Goal: Information Seeking & Learning: Learn about a topic

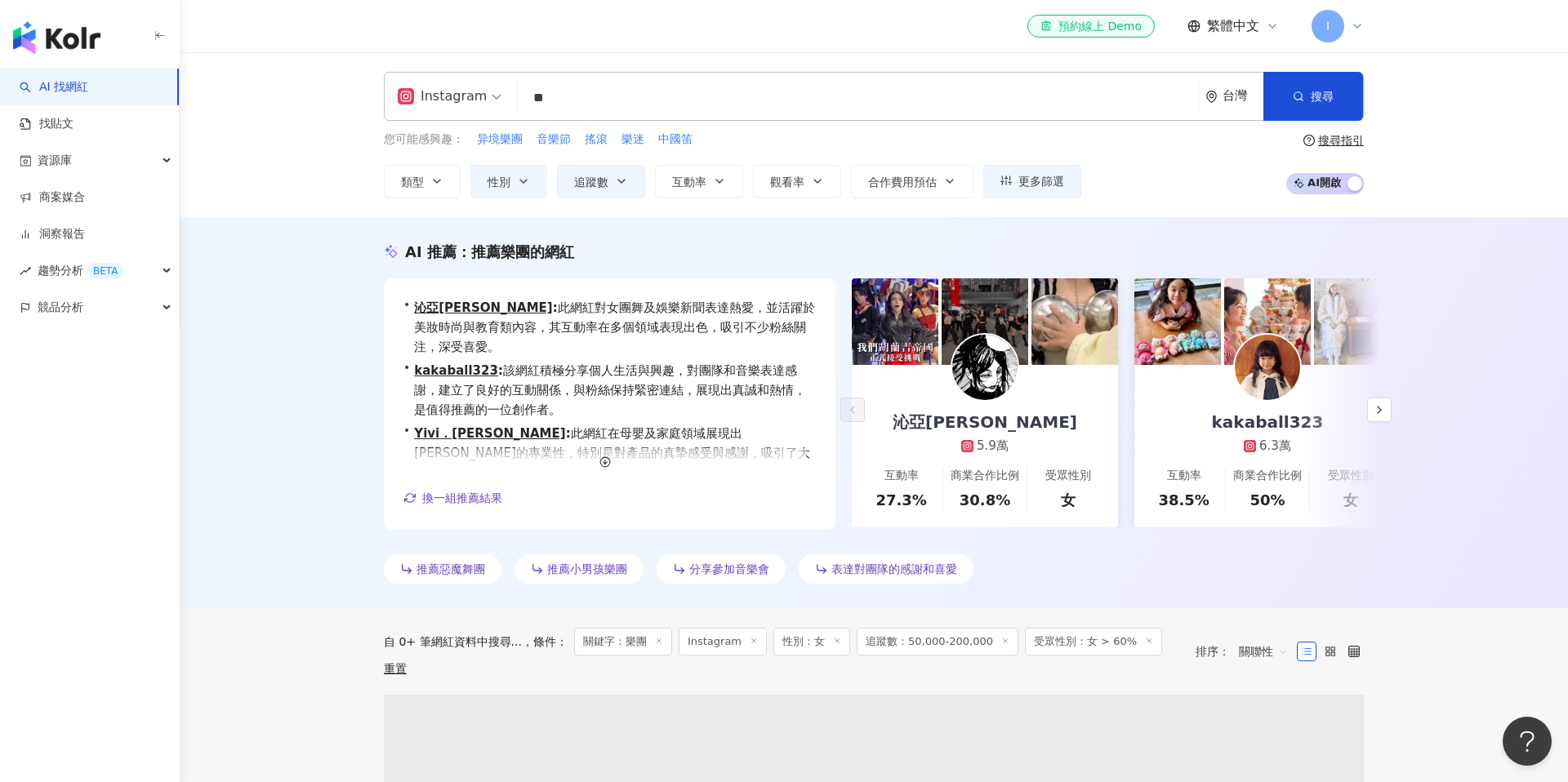
click at [607, 100] on input "**" at bounding box center [858, 97] width 667 height 31
type input "*"
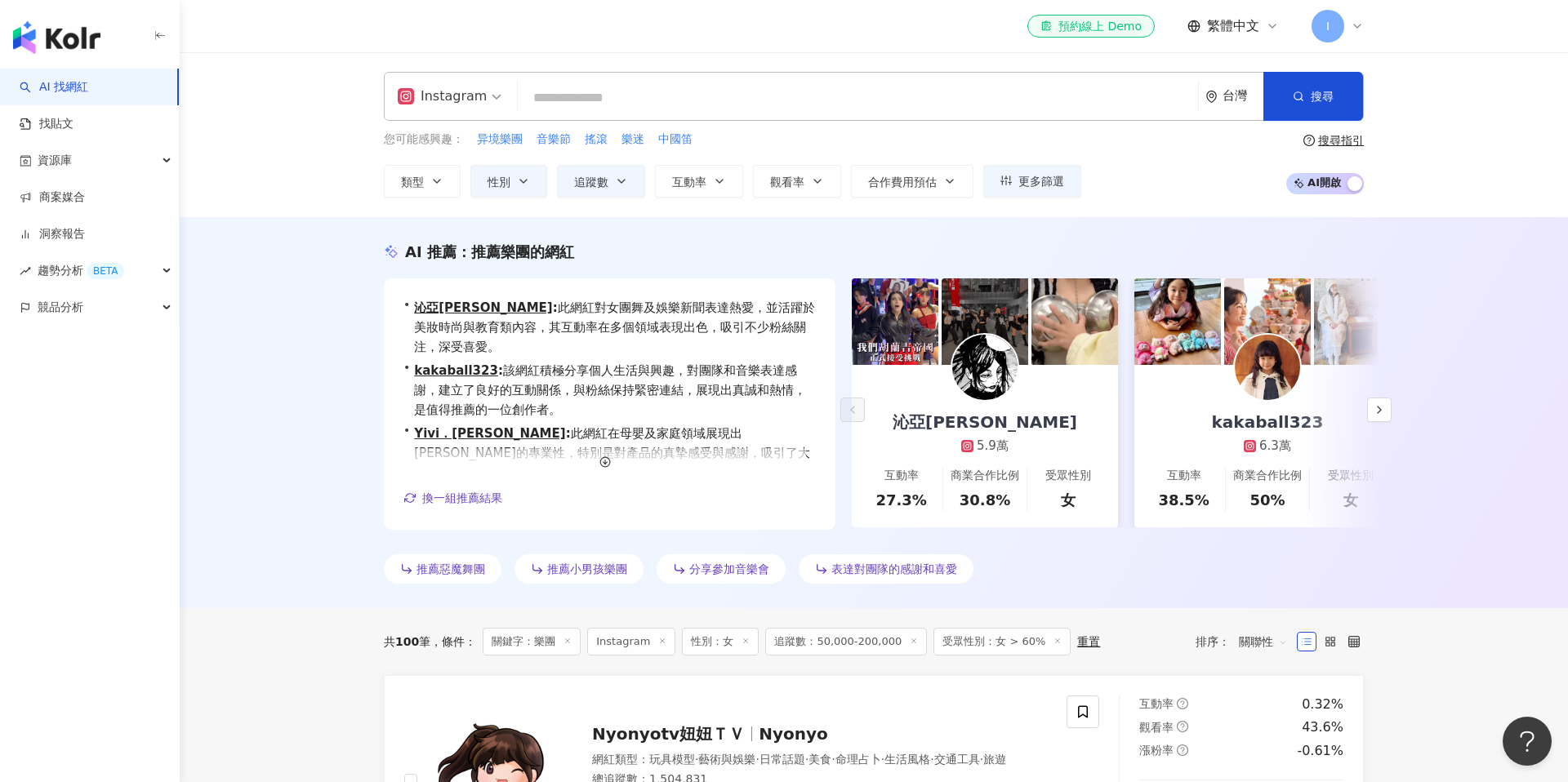
type input "*"
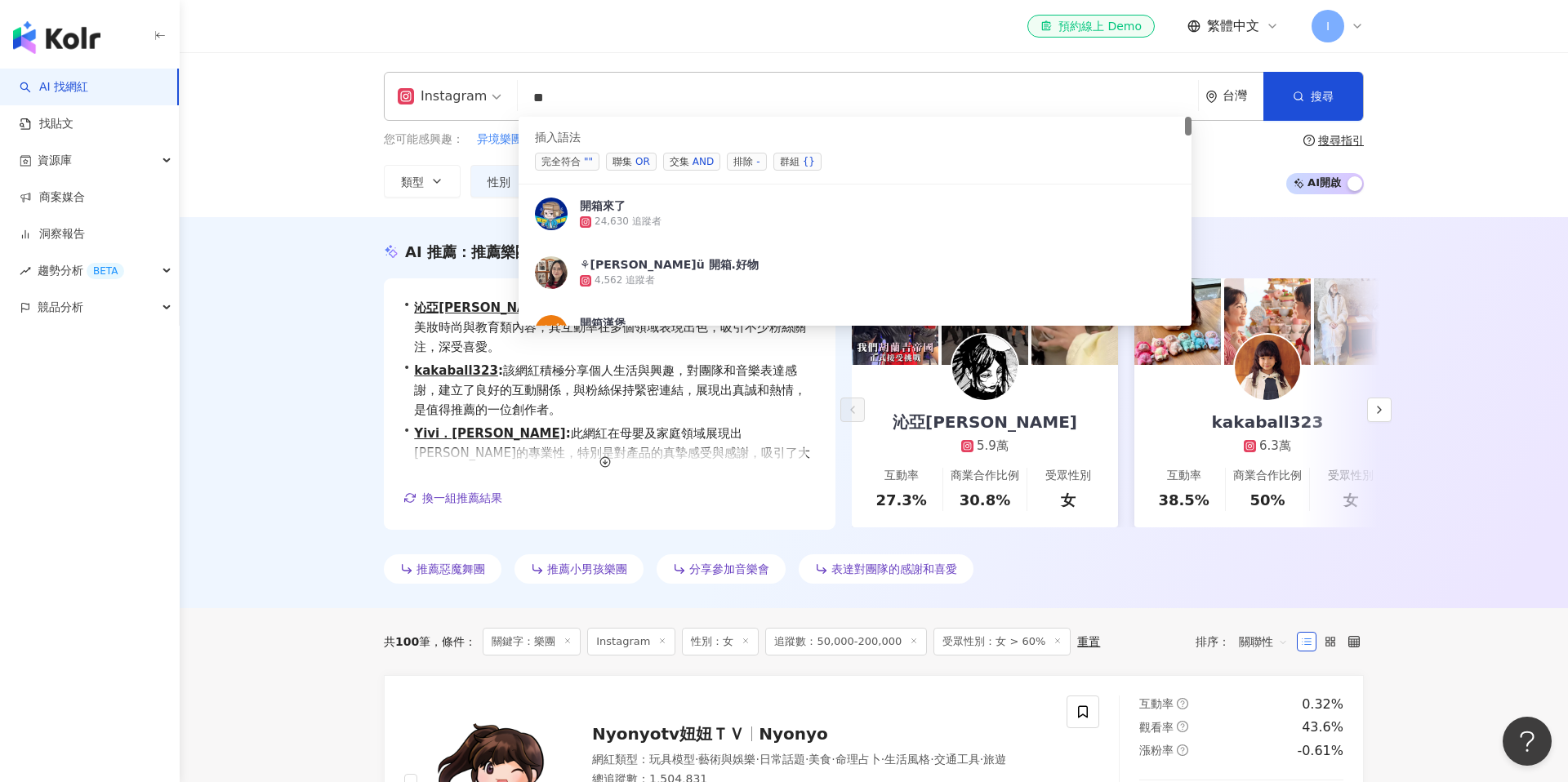
type input "*"
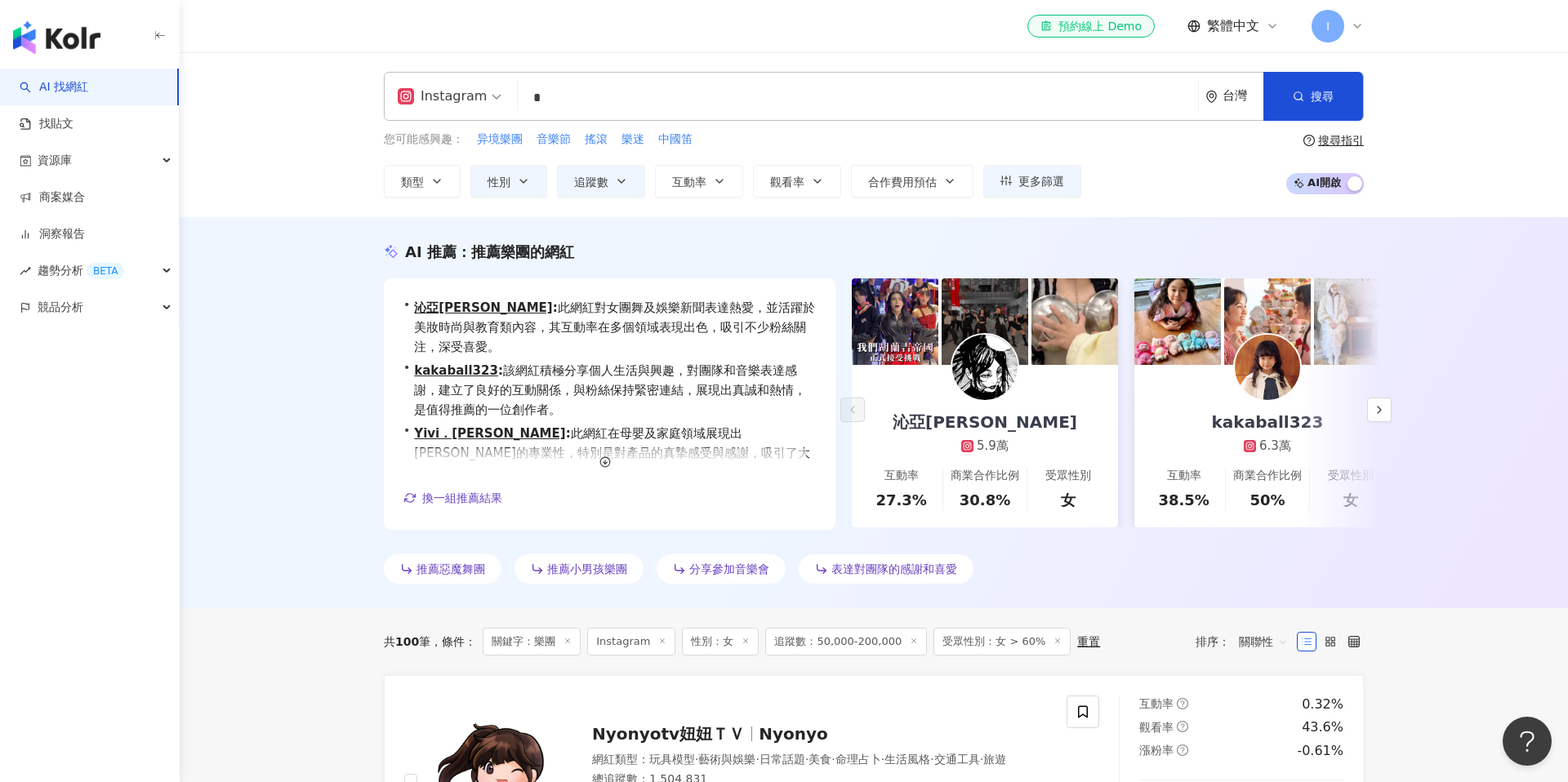
type input "*"
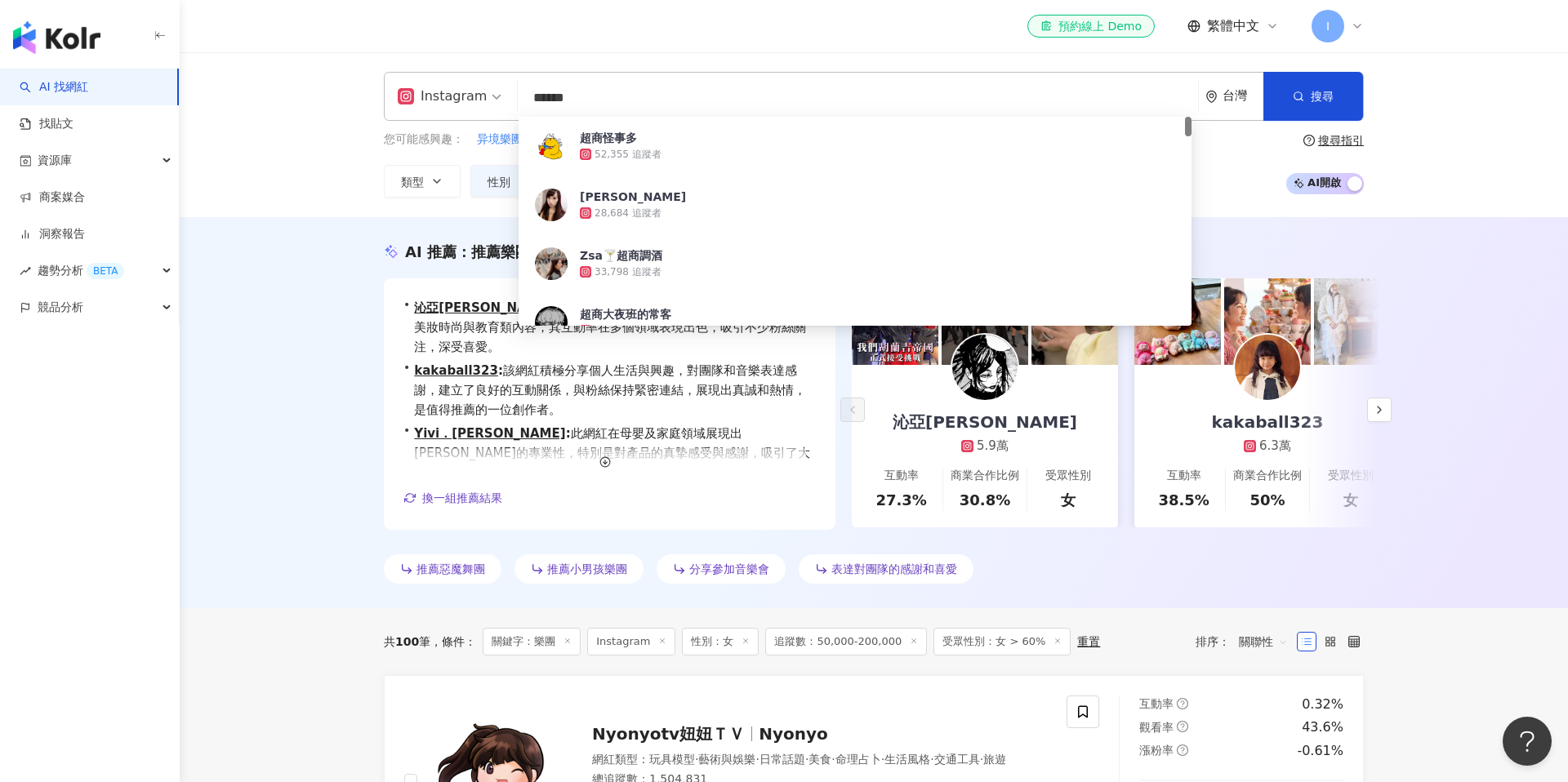
type input "****"
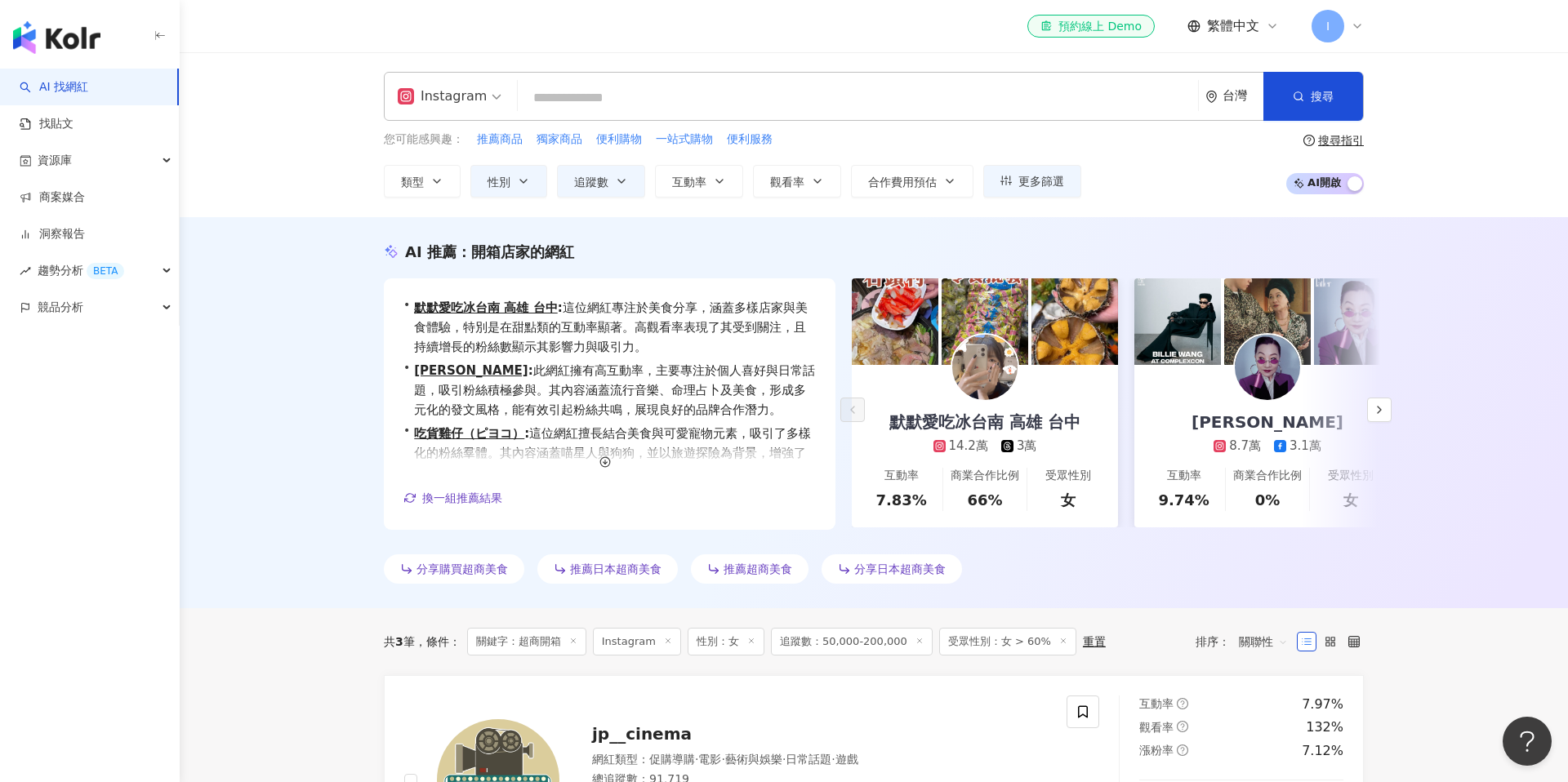
click at [585, 94] on input "search" at bounding box center [858, 97] width 667 height 31
type input "*"
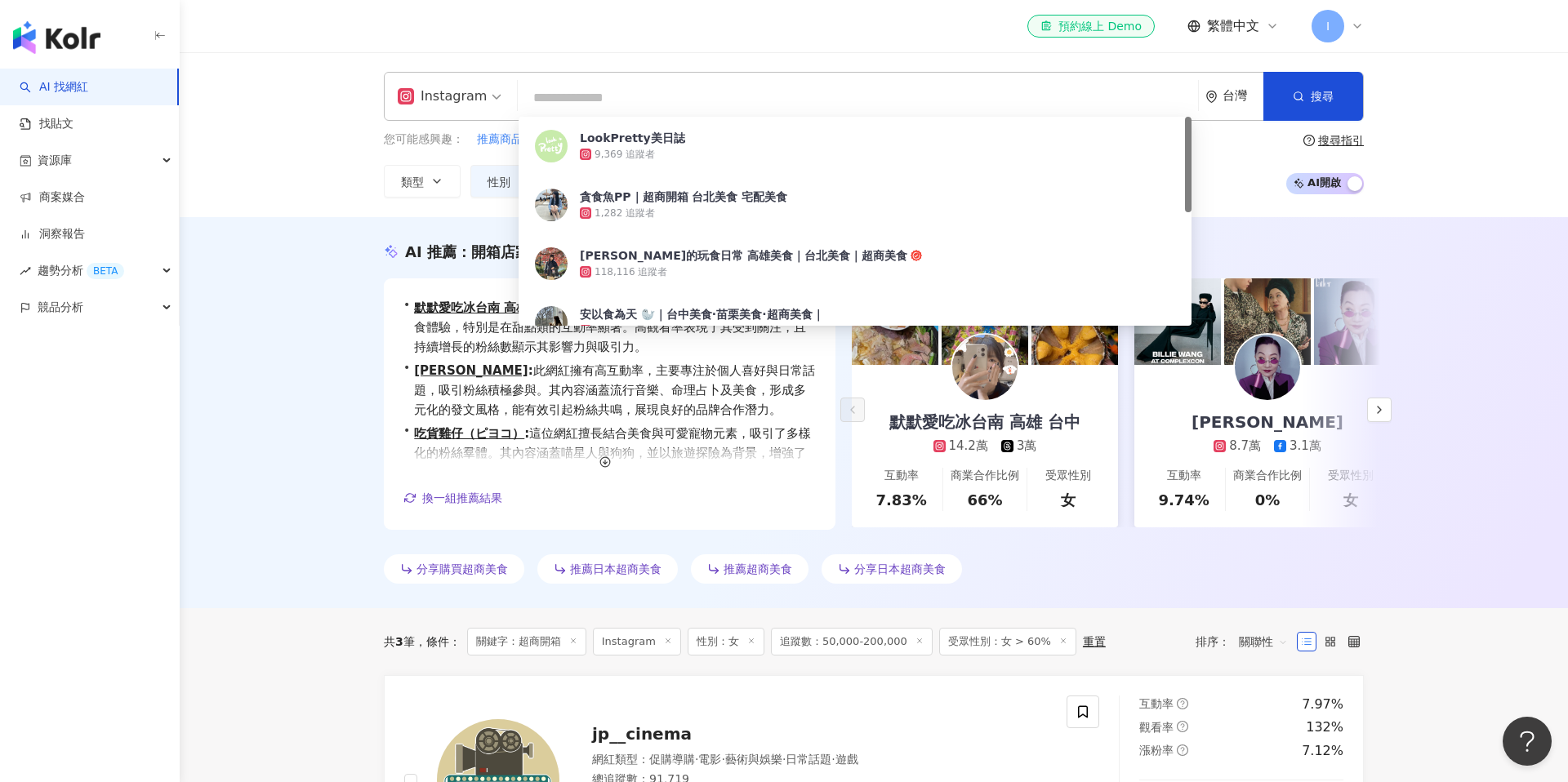
type input "*"
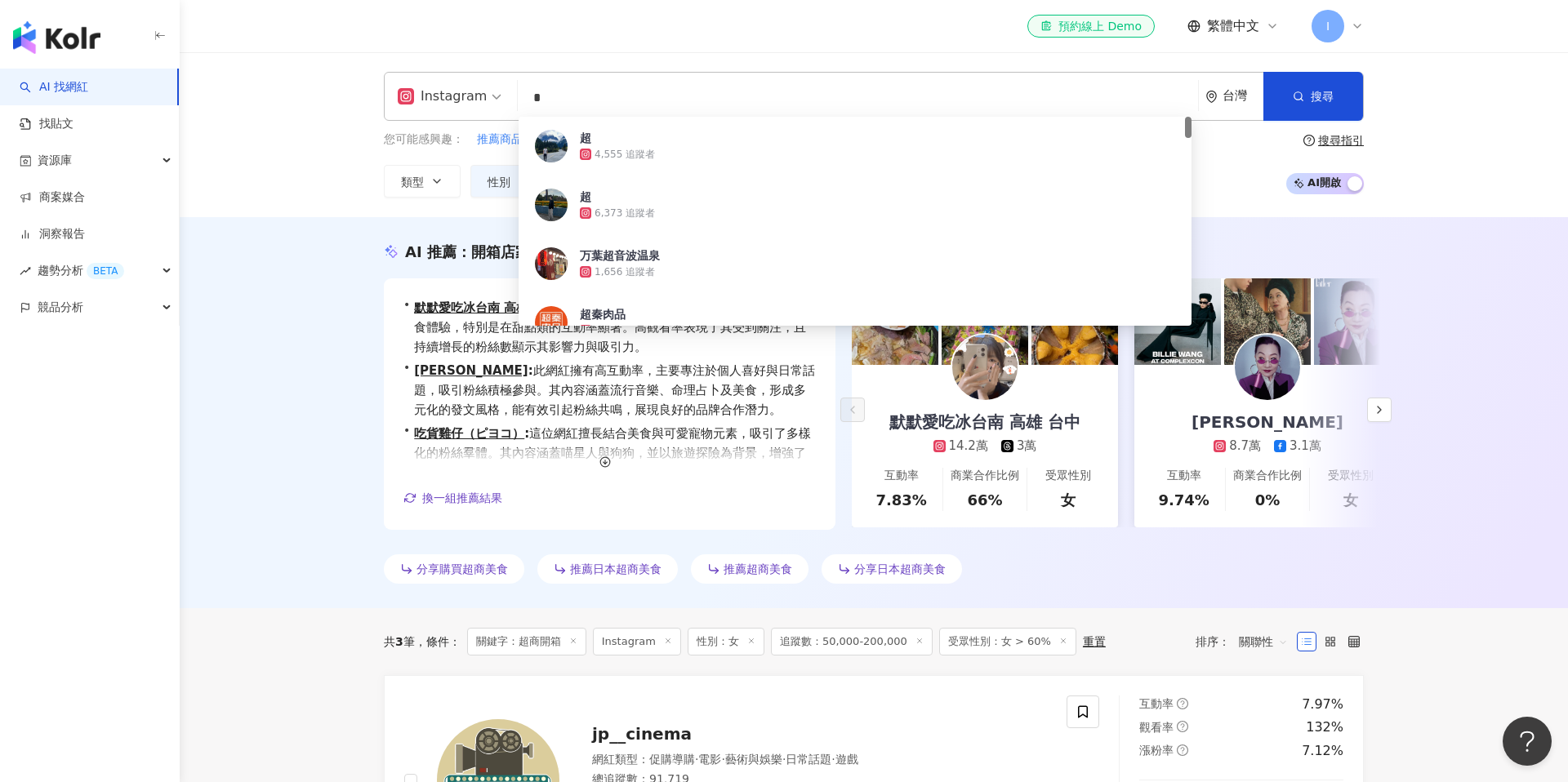
type input "*"
click at [1393, 175] on div "Instagram * 台灣 搜尋 12e612fb-c059-4b05-a114-0a65dc7d3f98 超 4,555 追蹤者 超 6,373 追蹤者 …" at bounding box center [874, 134] width 1045 height 125
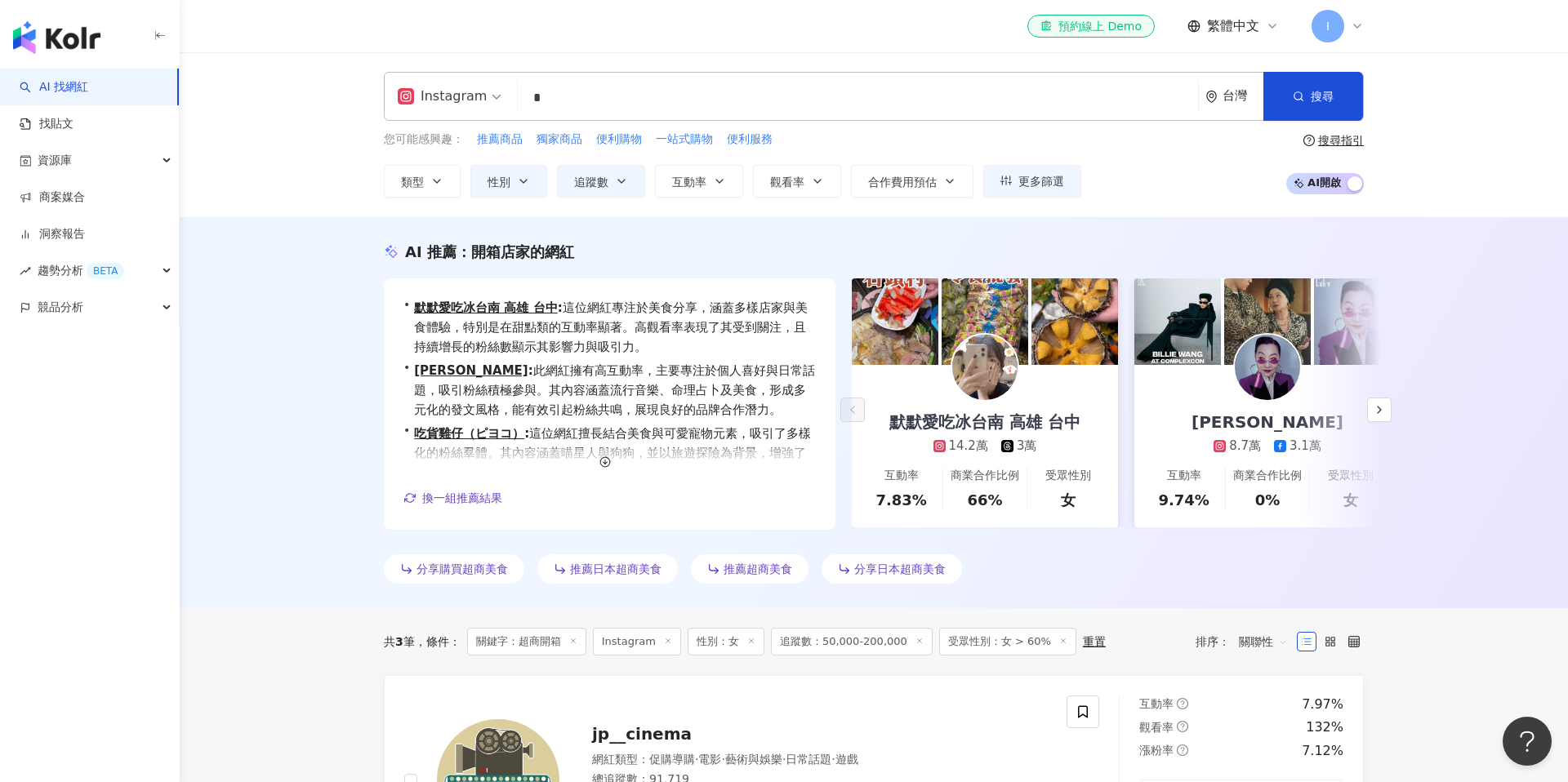
click at [573, 97] on input "*" at bounding box center [858, 97] width 667 height 31
type input "*"
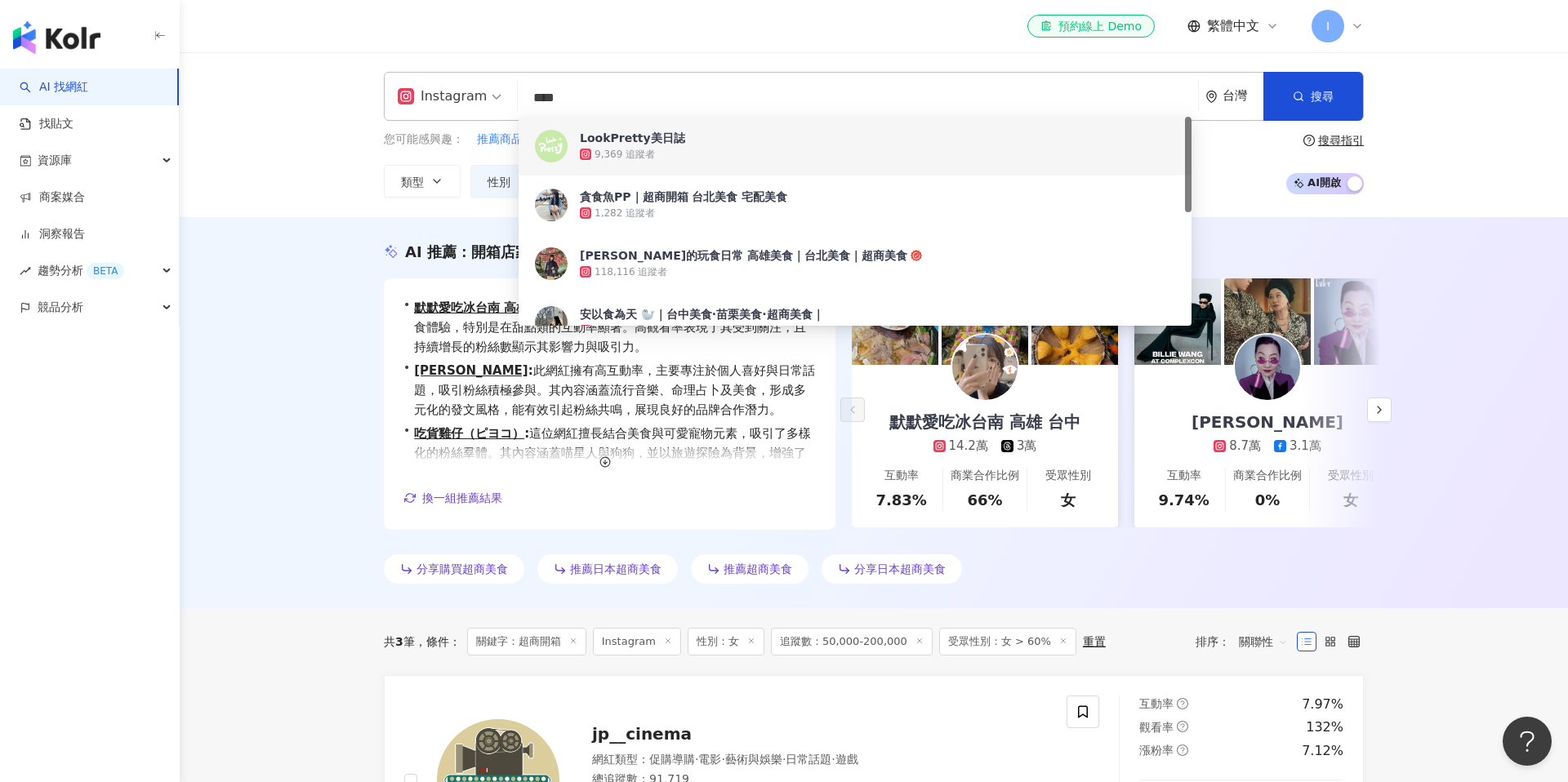
type input "****"
click at [913, 69] on div "Instagram **** 台灣 搜尋 70c2abfa-e980-4b82-b0ea-e0af946d9f04 44a2ed36-1134-43cf-93…" at bounding box center [873, 134] width 1388 height 165
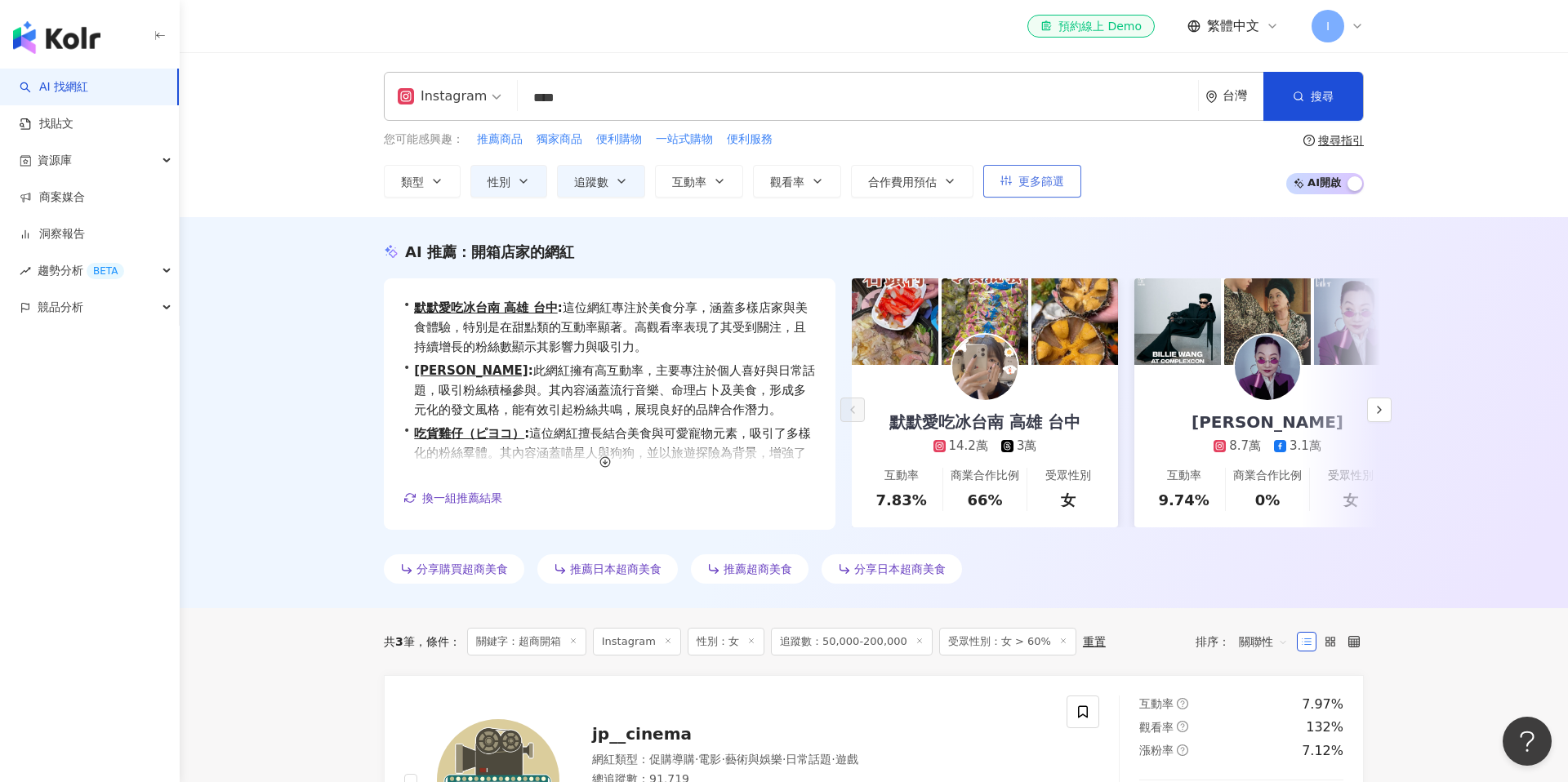
click at [1028, 185] on span "更多篩選" at bounding box center [1041, 181] width 45 height 13
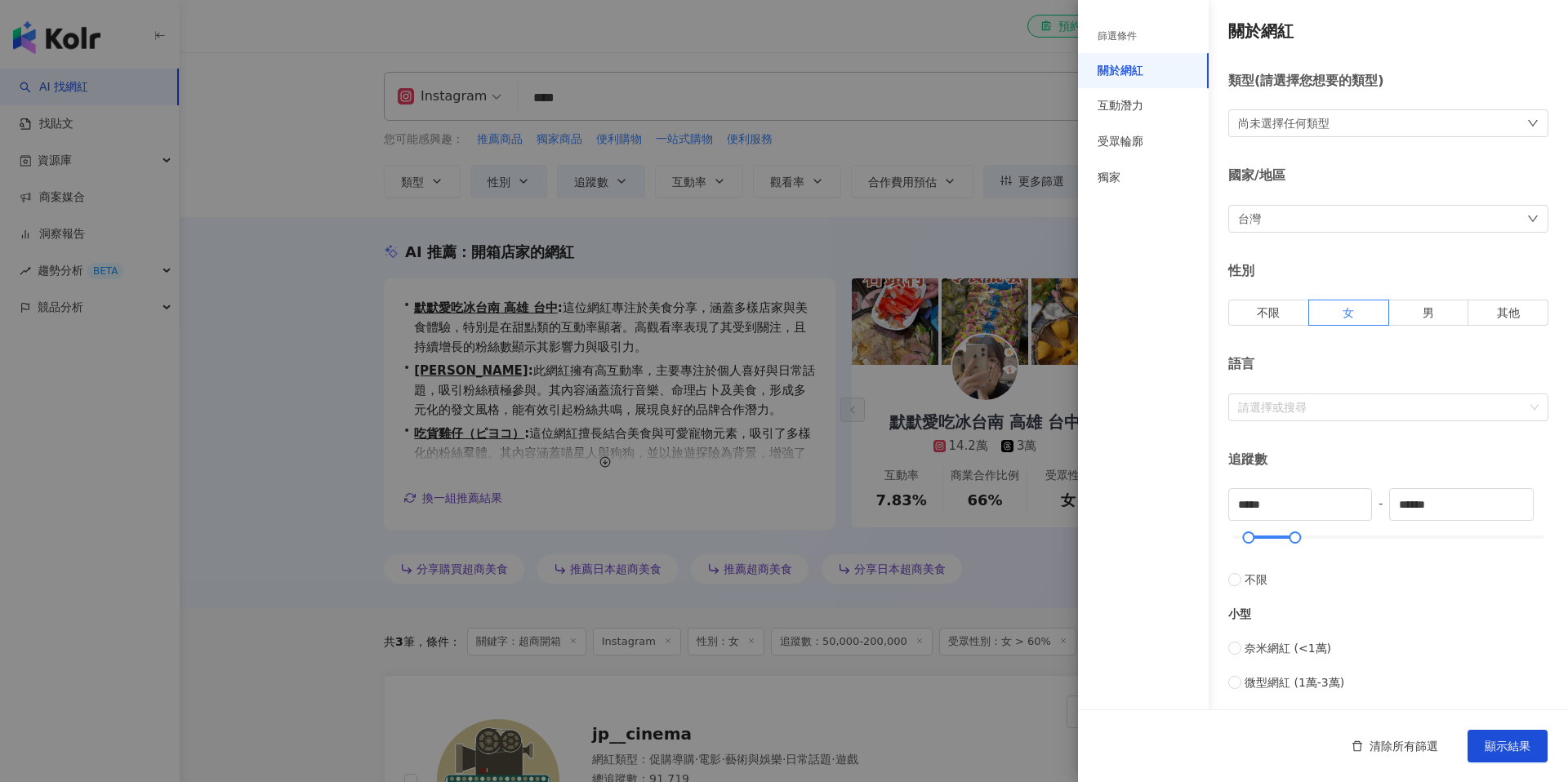
click at [1280, 118] on div "尚未選擇任何類型" at bounding box center [1283, 123] width 92 height 18
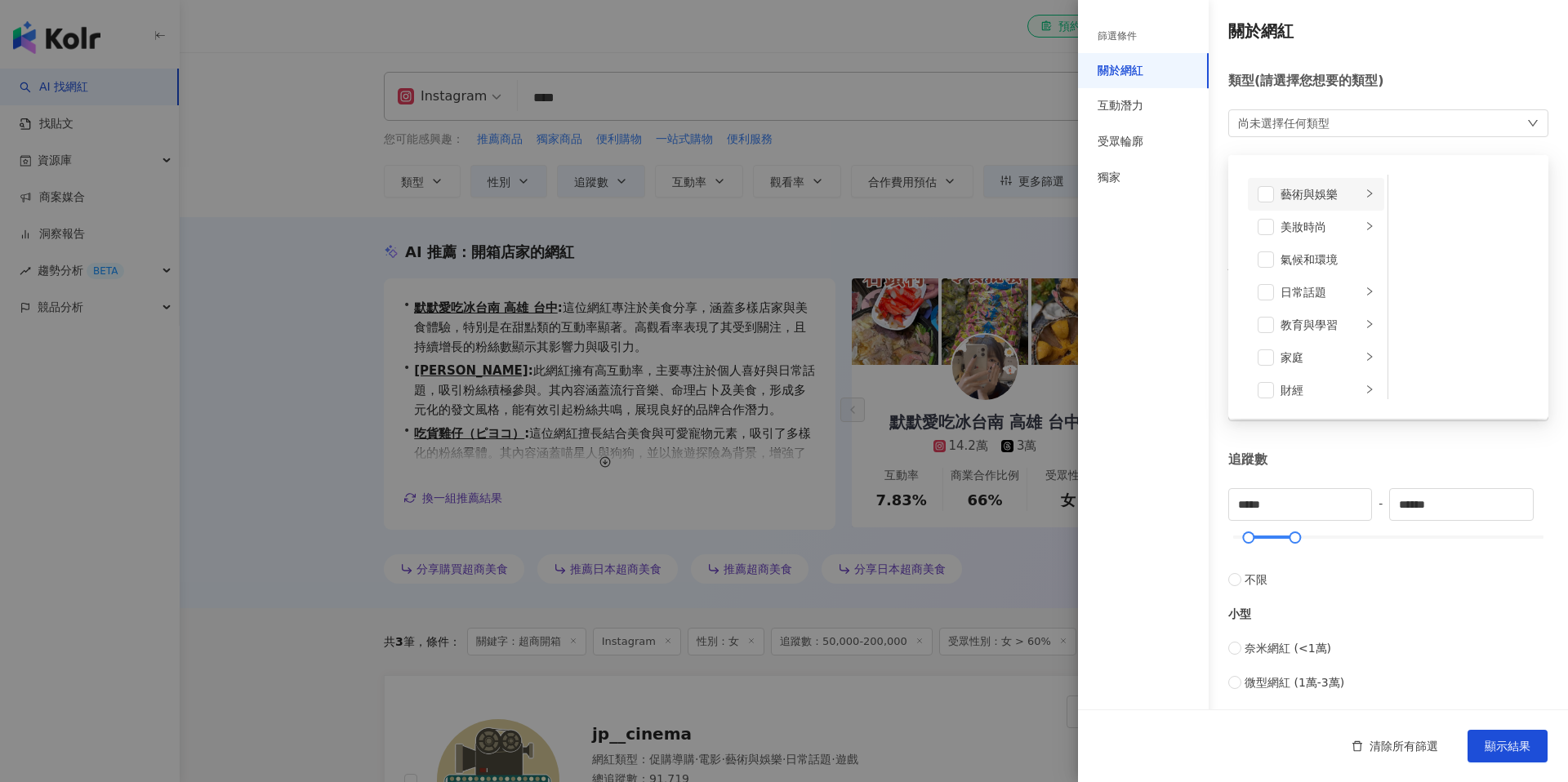
click at [1304, 198] on div "藝術與娛樂" at bounding box center [1321, 193] width 81 height 18
click at [1307, 221] on div "美妝時尚" at bounding box center [1321, 226] width 81 height 18
click at [1312, 261] on div "氣候和環境" at bounding box center [1327, 259] width 94 height 18
click at [1310, 267] on div "氣候和環境" at bounding box center [1327, 259] width 94 height 18
click at [1309, 281] on li "日常話題" at bounding box center [1315, 292] width 137 height 33
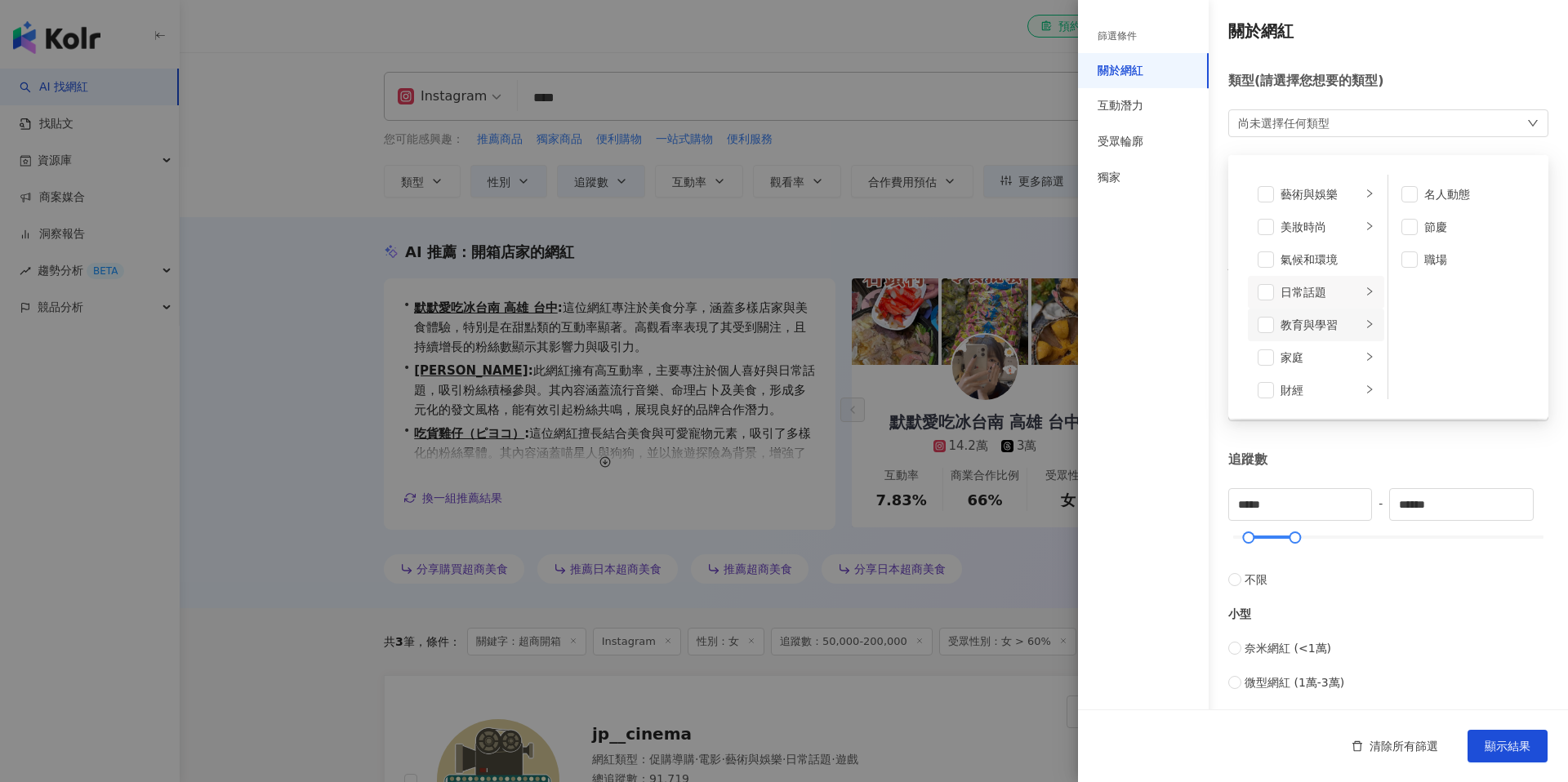
click at [1303, 314] on li "教育與學習" at bounding box center [1315, 324] width 137 height 33
click at [1302, 353] on div "家庭" at bounding box center [1321, 356] width 81 height 18
click at [1309, 395] on div "財經" at bounding box center [1321, 388] width 81 height 18
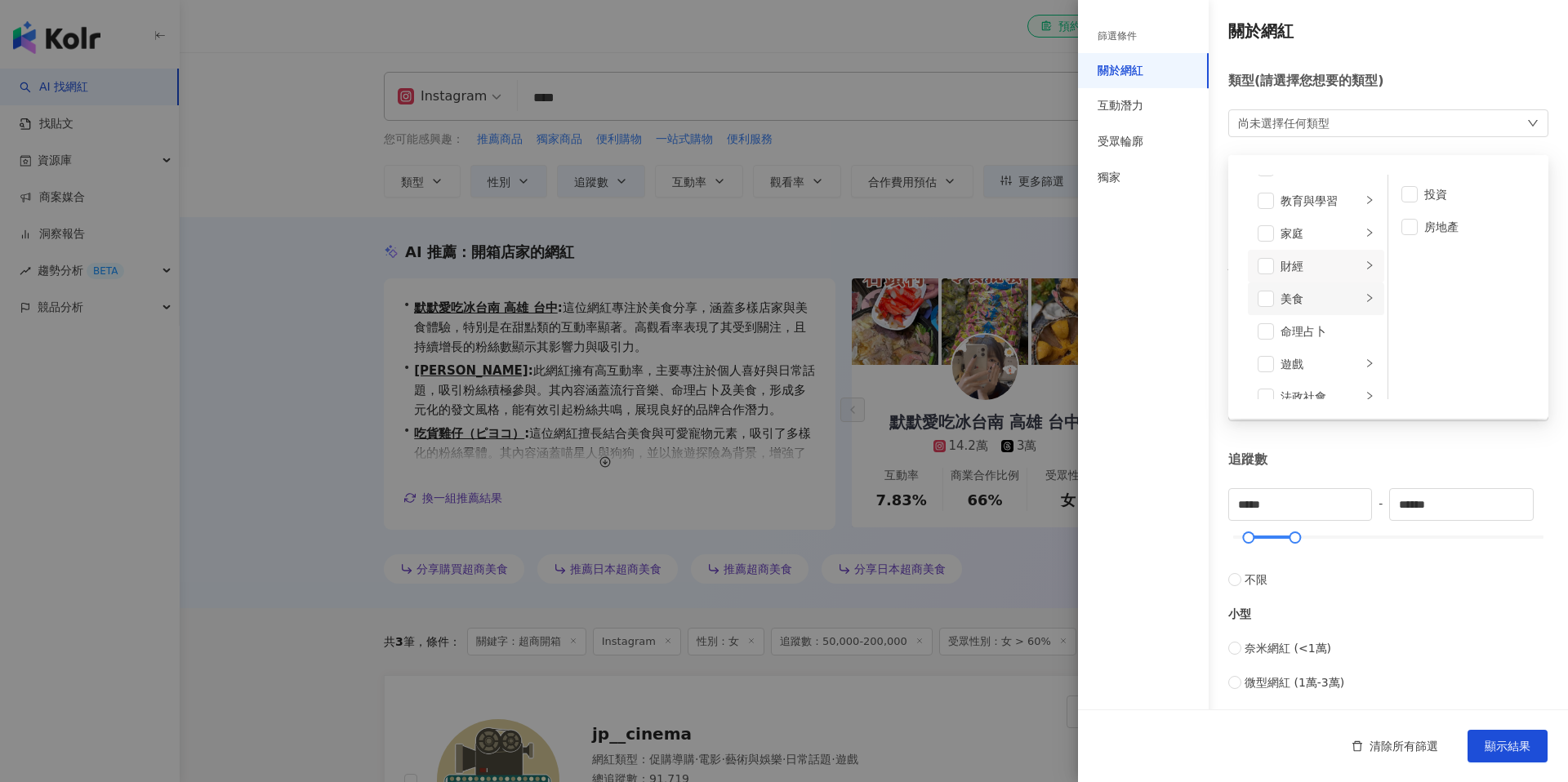
click at [1310, 297] on div "美食" at bounding box center [1321, 298] width 81 height 18
click at [1305, 325] on div "命理占卜" at bounding box center [1327, 331] width 94 height 18
click at [1300, 330] on div "命理占卜" at bounding box center [1327, 331] width 94 height 18
click at [1303, 367] on div "遊戲" at bounding box center [1321, 363] width 81 height 18
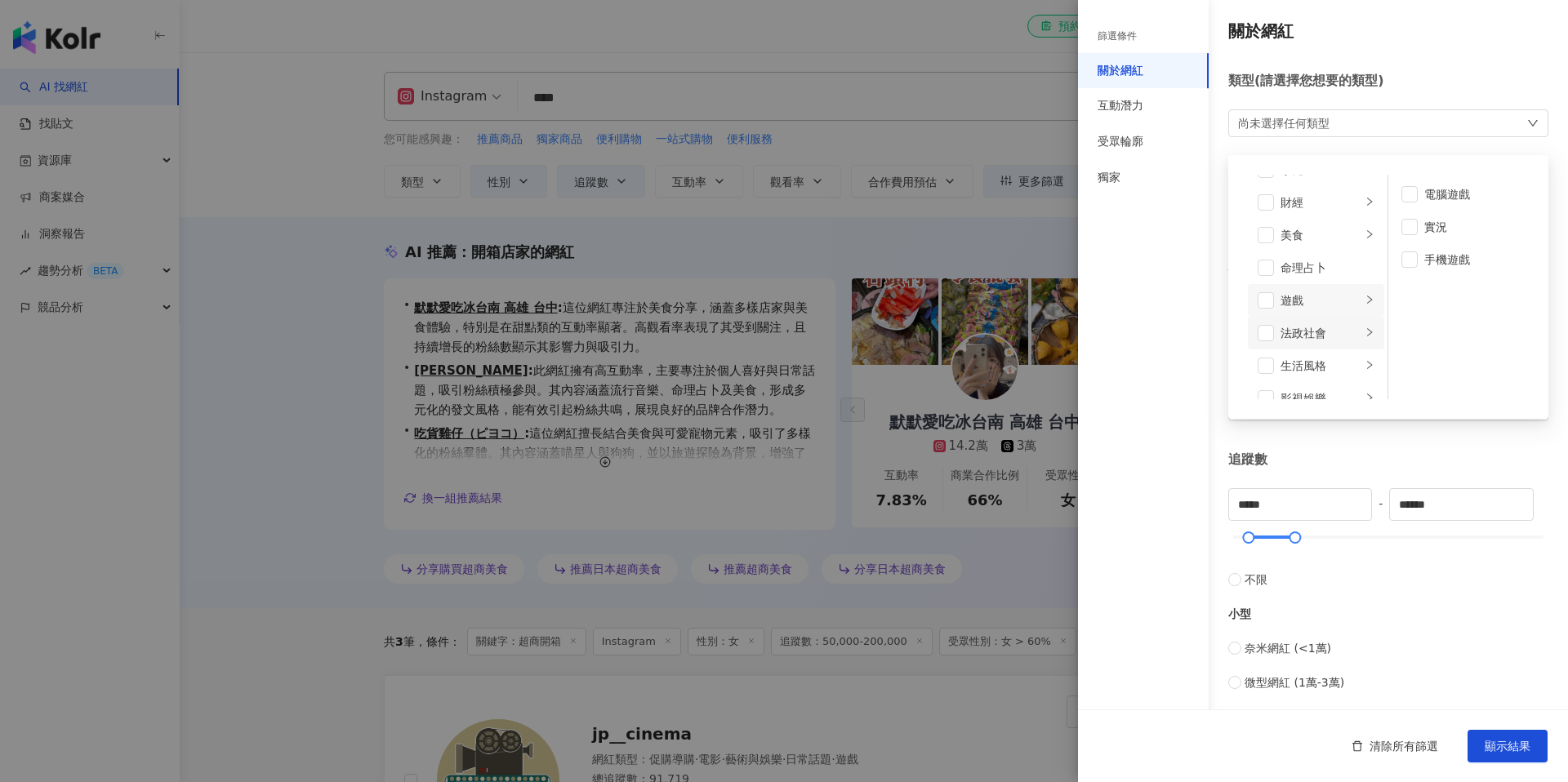
click at [1311, 332] on div "法政社會" at bounding box center [1321, 333] width 81 height 18
click at [1309, 311] on div "生活風格" at bounding box center [1321, 310] width 81 height 18
click at [1310, 300] on div "影視娛樂" at bounding box center [1321, 296] width 81 height 18
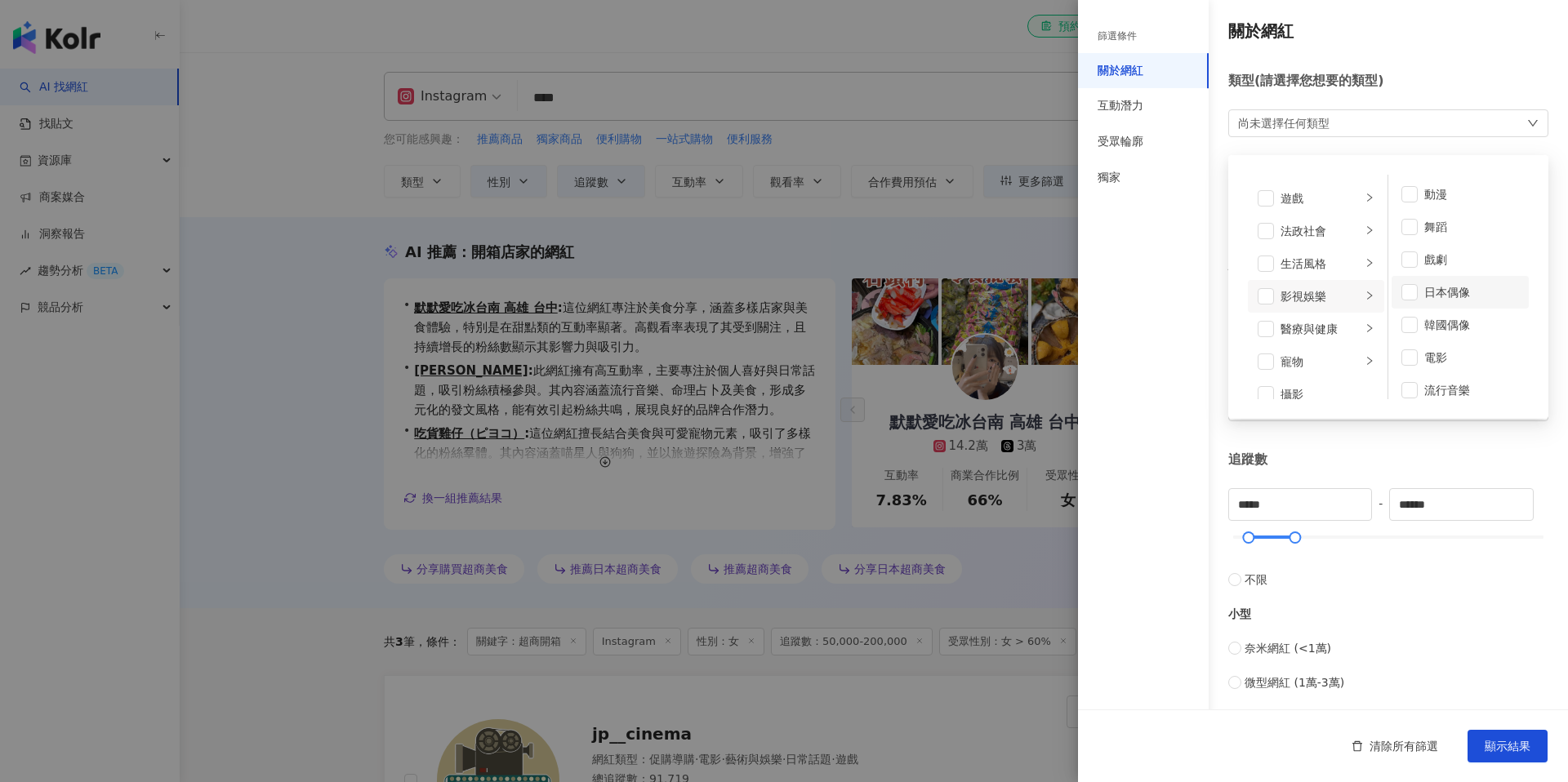
scroll to position [43, 0]
click at [1310, 327] on div "醫療與健康" at bounding box center [1321, 328] width 81 height 18
click at [1298, 367] on div "寵物" at bounding box center [1321, 361] width 81 height 18
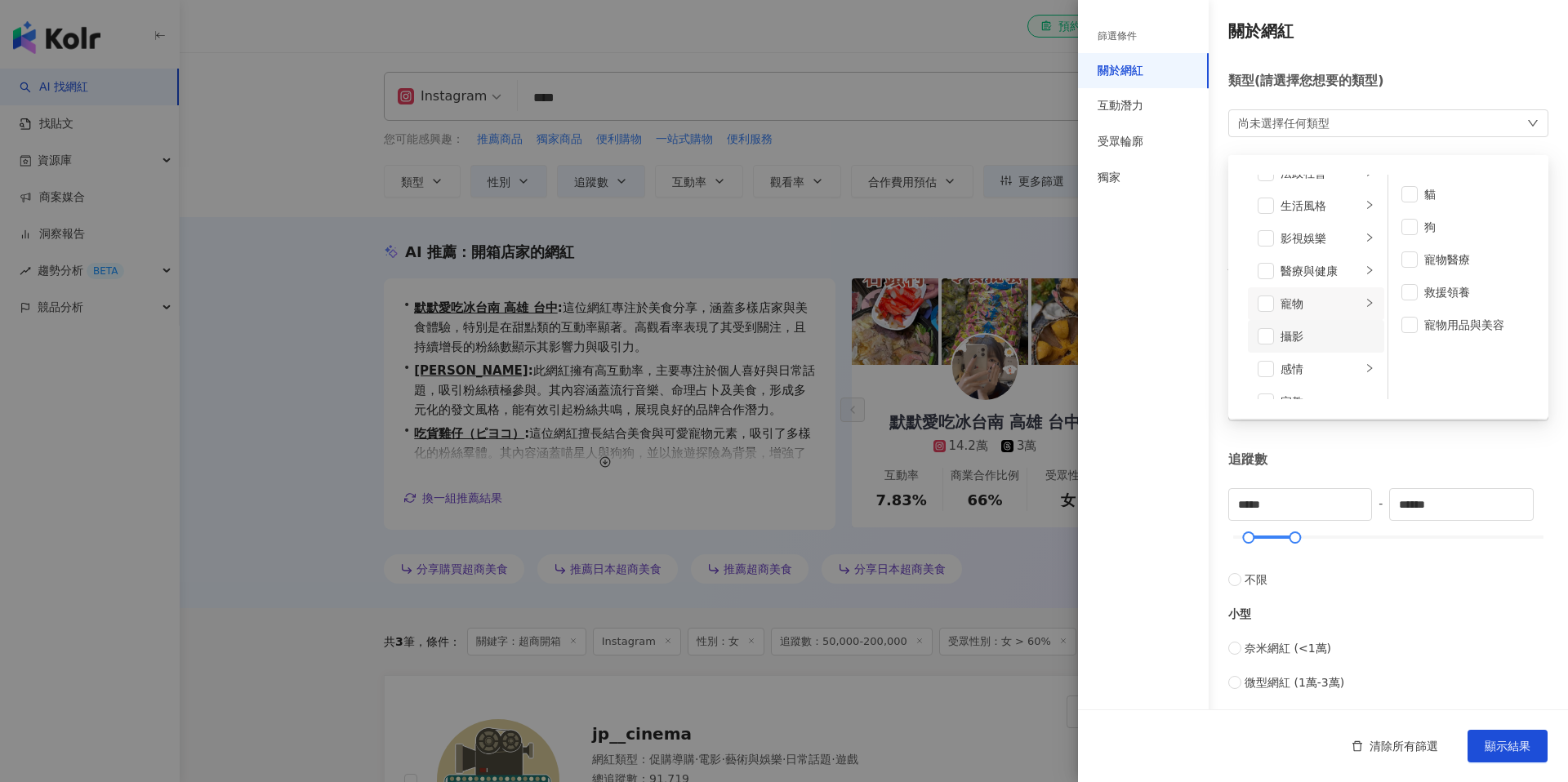
click at [1301, 337] on div "攝影" at bounding box center [1327, 336] width 94 height 18
click at [1295, 343] on div "攝影" at bounding box center [1327, 336] width 94 height 18
click at [1299, 368] on div "感情" at bounding box center [1321, 369] width 81 height 18
click at [1297, 303] on div "宗教" at bounding box center [1327, 300] width 94 height 18
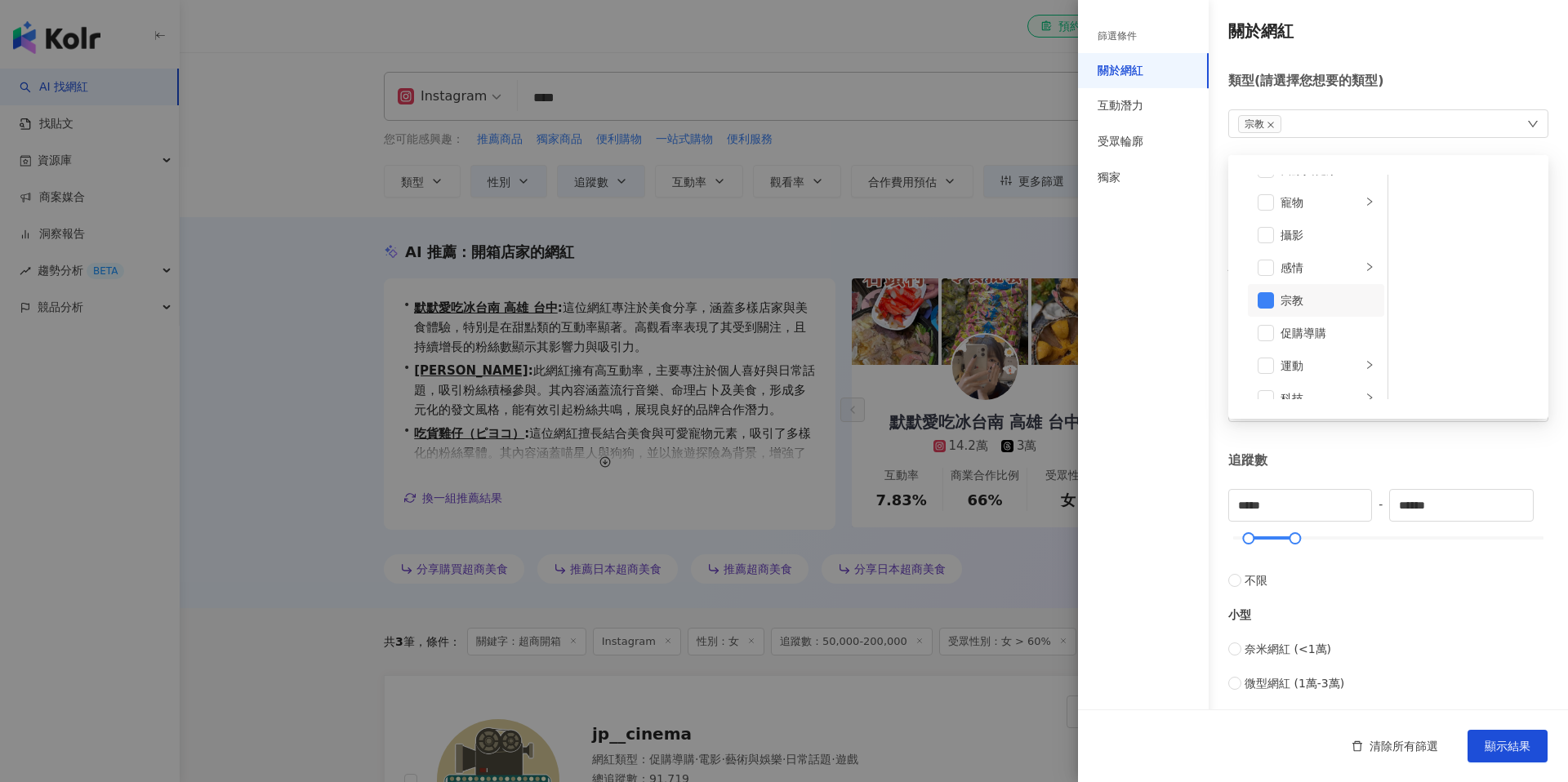
click at [1297, 299] on div "宗教" at bounding box center [1327, 300] width 94 height 18
click at [1296, 332] on div "促購導購" at bounding box center [1327, 333] width 94 height 18
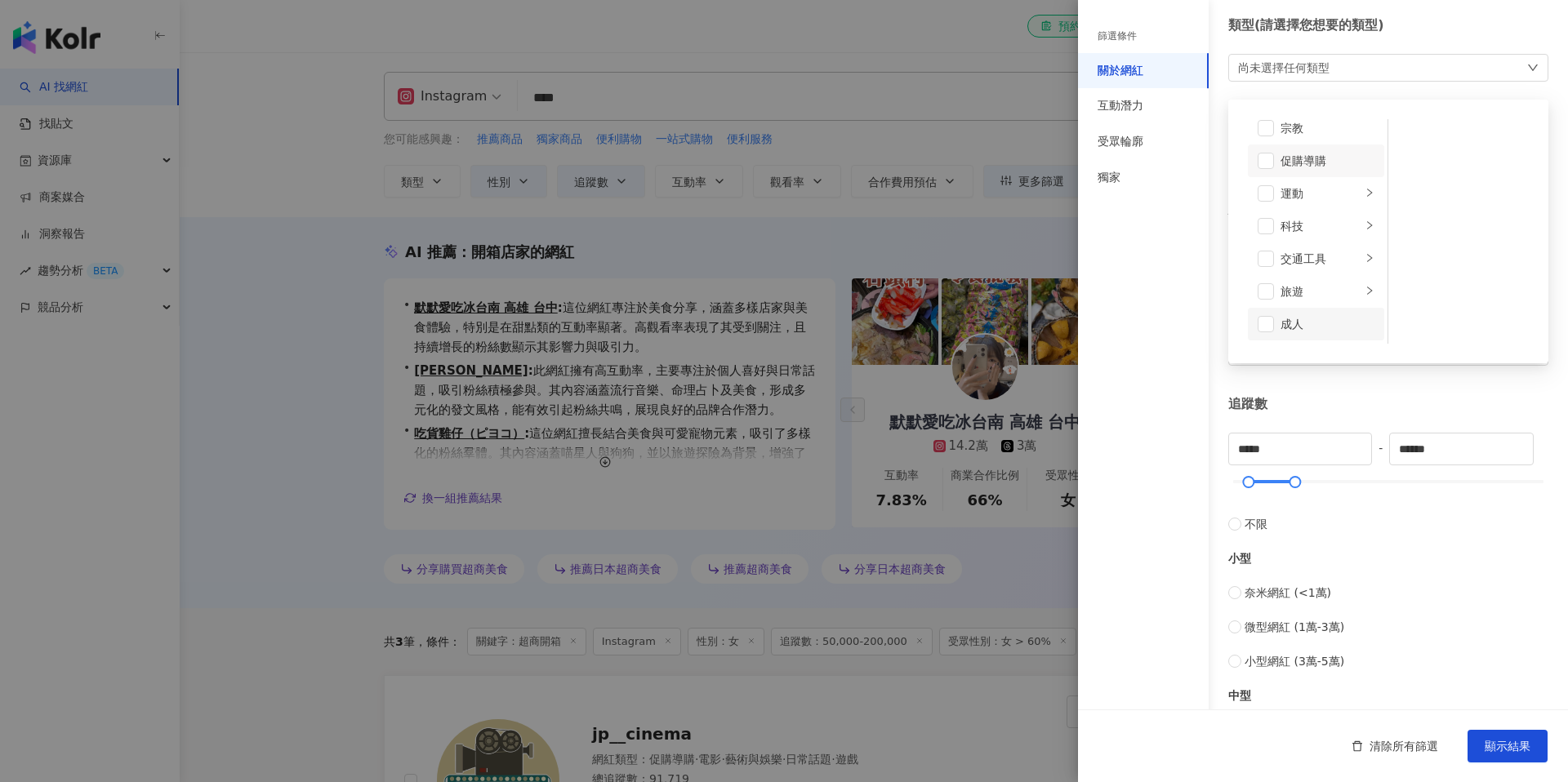
scroll to position [73, 0]
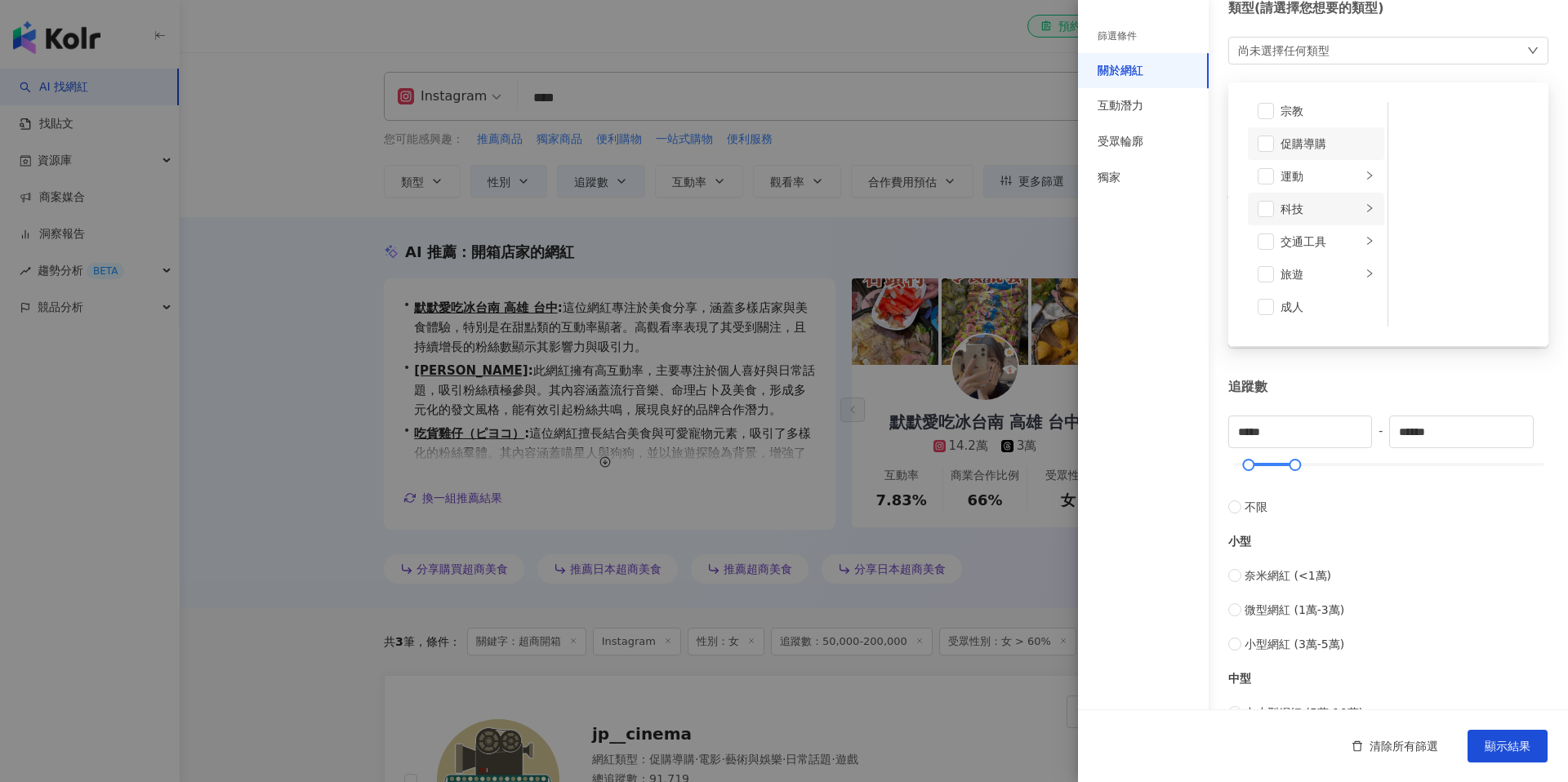
click at [1304, 216] on div "科技" at bounding box center [1321, 208] width 81 height 18
click at [1301, 240] on div "交通工具" at bounding box center [1321, 241] width 81 height 18
click at [1302, 275] on div "旅遊" at bounding box center [1321, 274] width 81 height 18
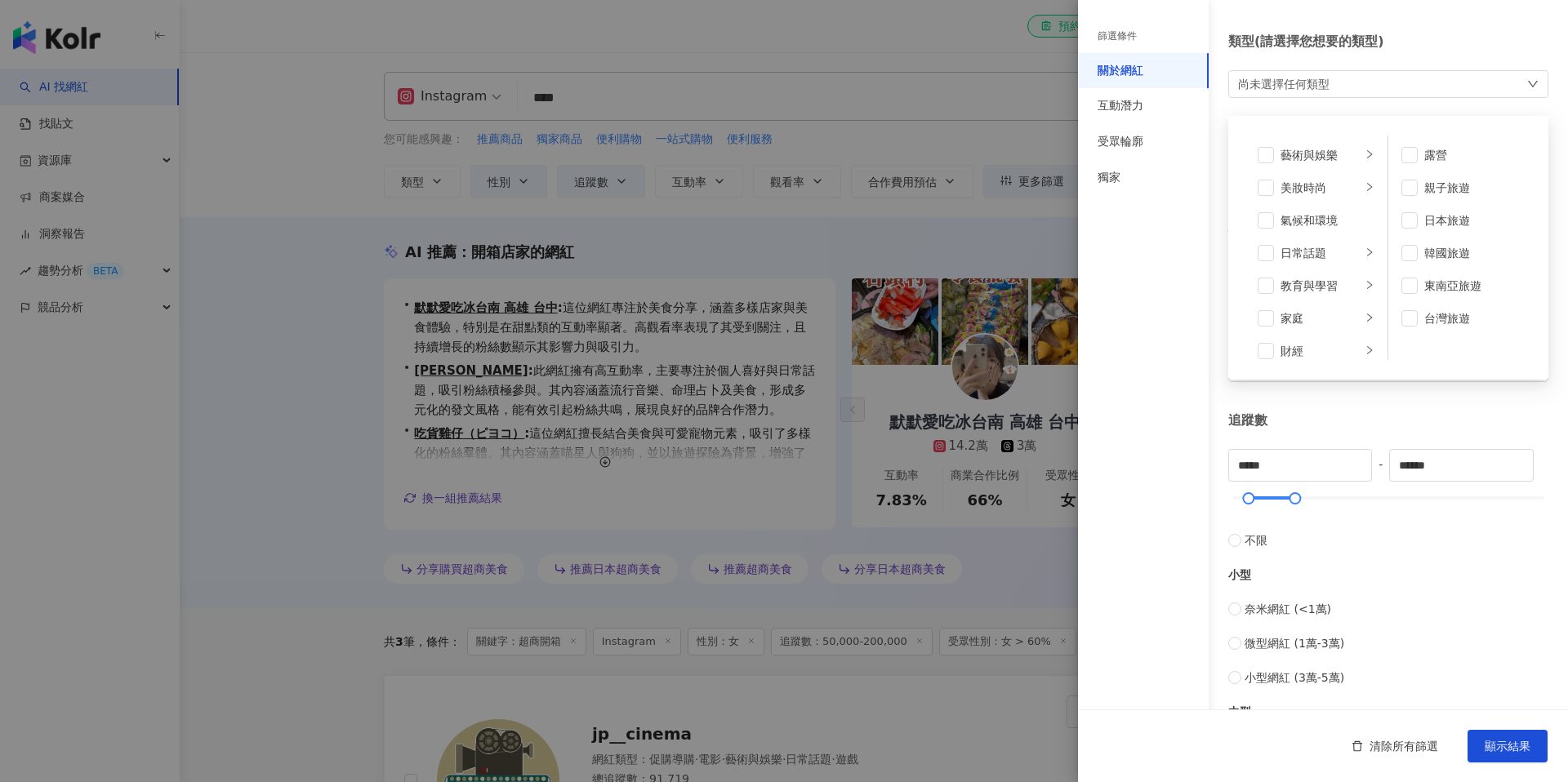
scroll to position [0, 0]
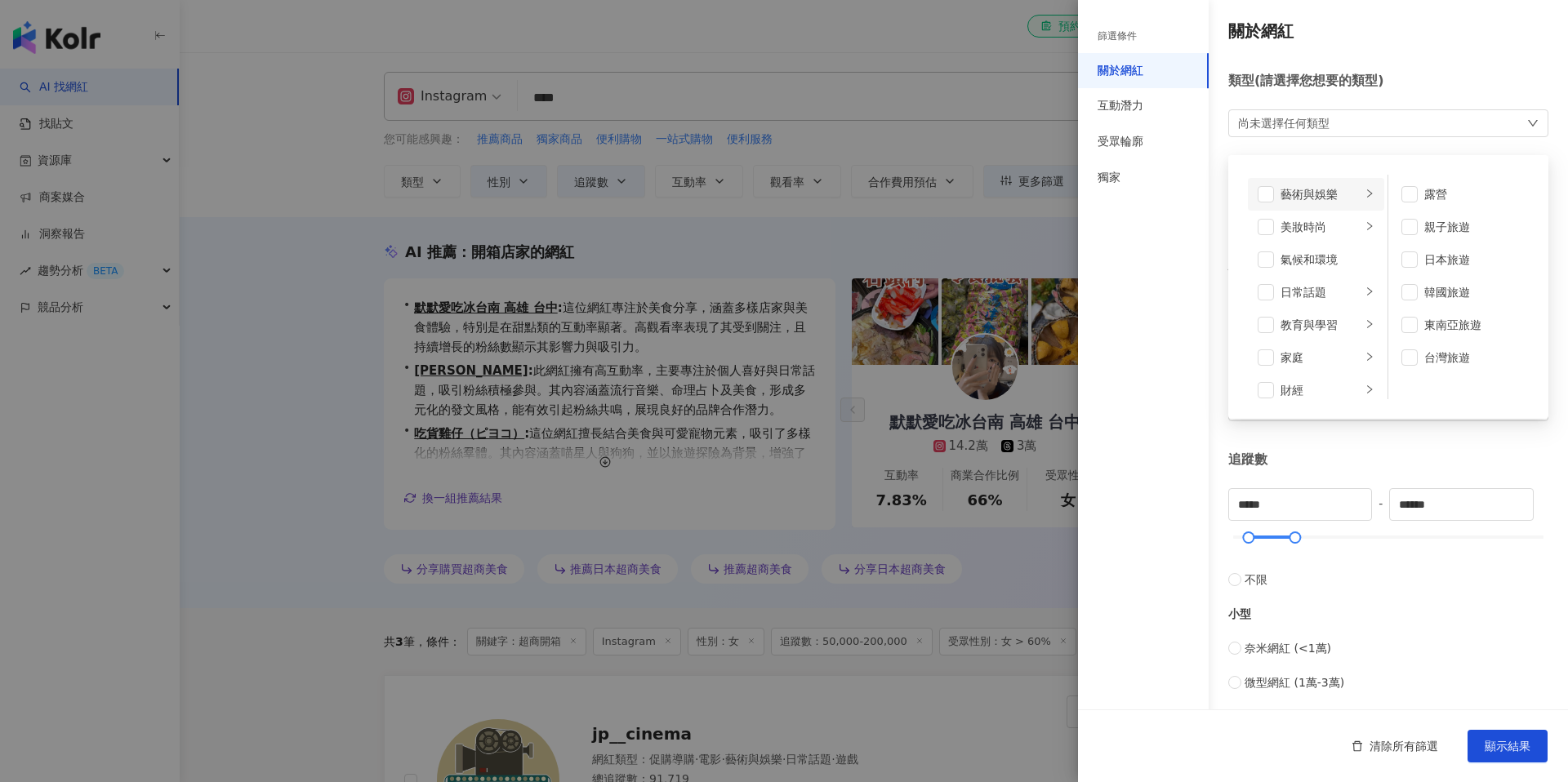
click at [1302, 195] on div "藝術與娛樂" at bounding box center [1321, 193] width 81 height 18
click at [1301, 227] on div "美妝時尚" at bounding box center [1321, 226] width 81 height 18
click at [1307, 265] on div "氣候和環境" at bounding box center [1327, 259] width 94 height 18
click at [1312, 287] on div "日常話題" at bounding box center [1321, 291] width 81 height 18
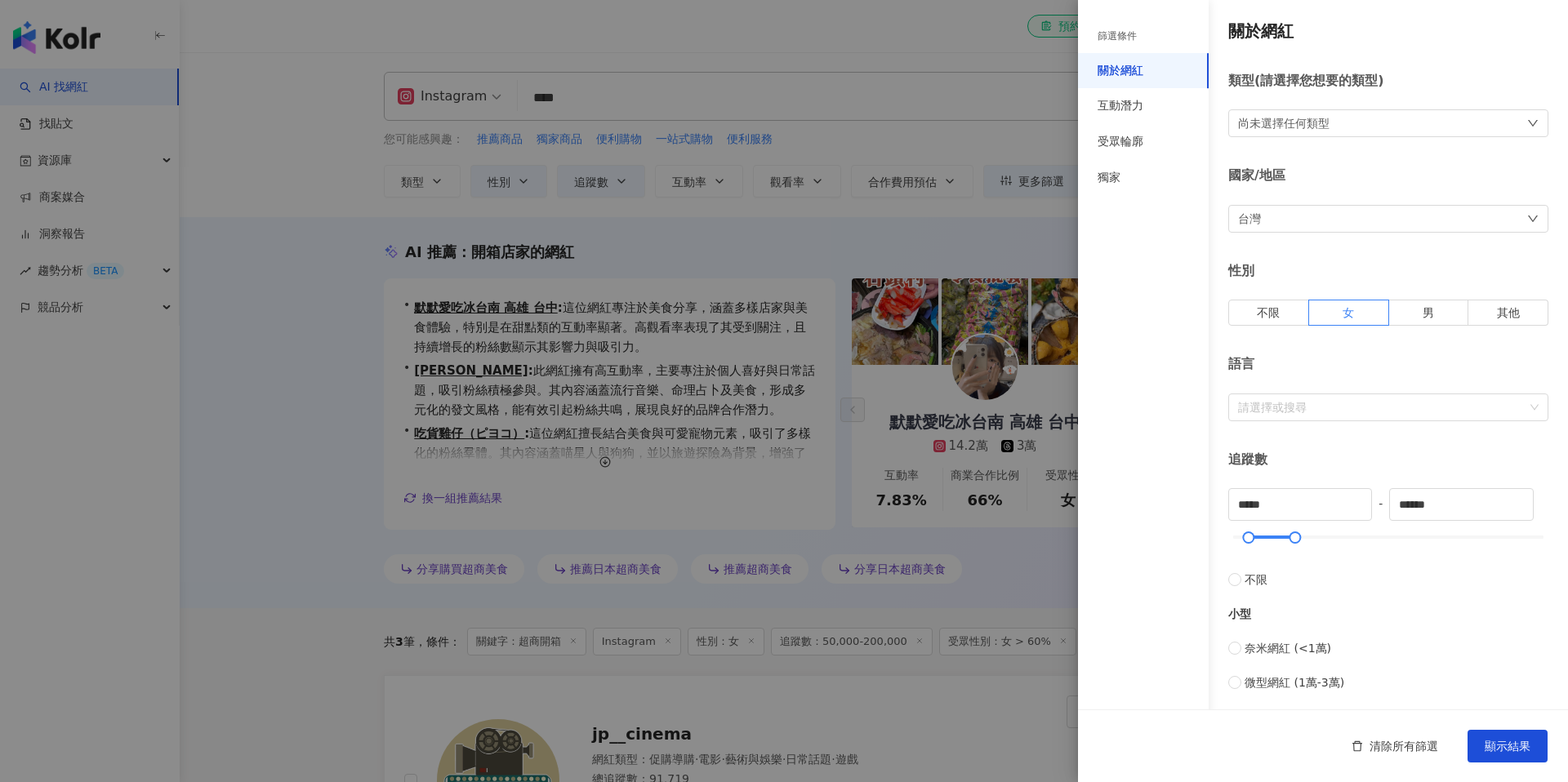
click at [564, 52] on div at bounding box center [784, 391] width 1568 height 782
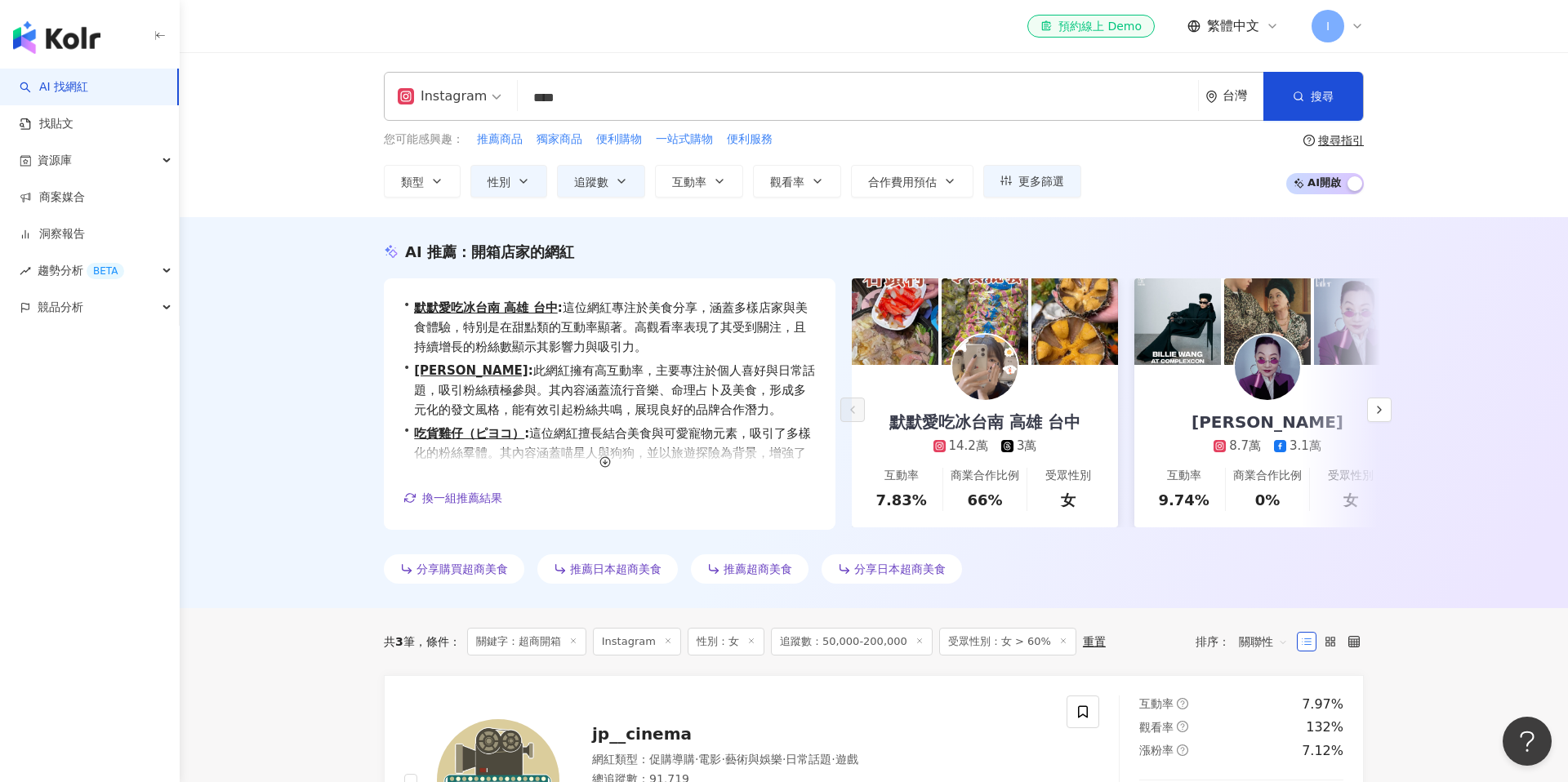
click at [613, 105] on input "****" at bounding box center [858, 97] width 667 height 31
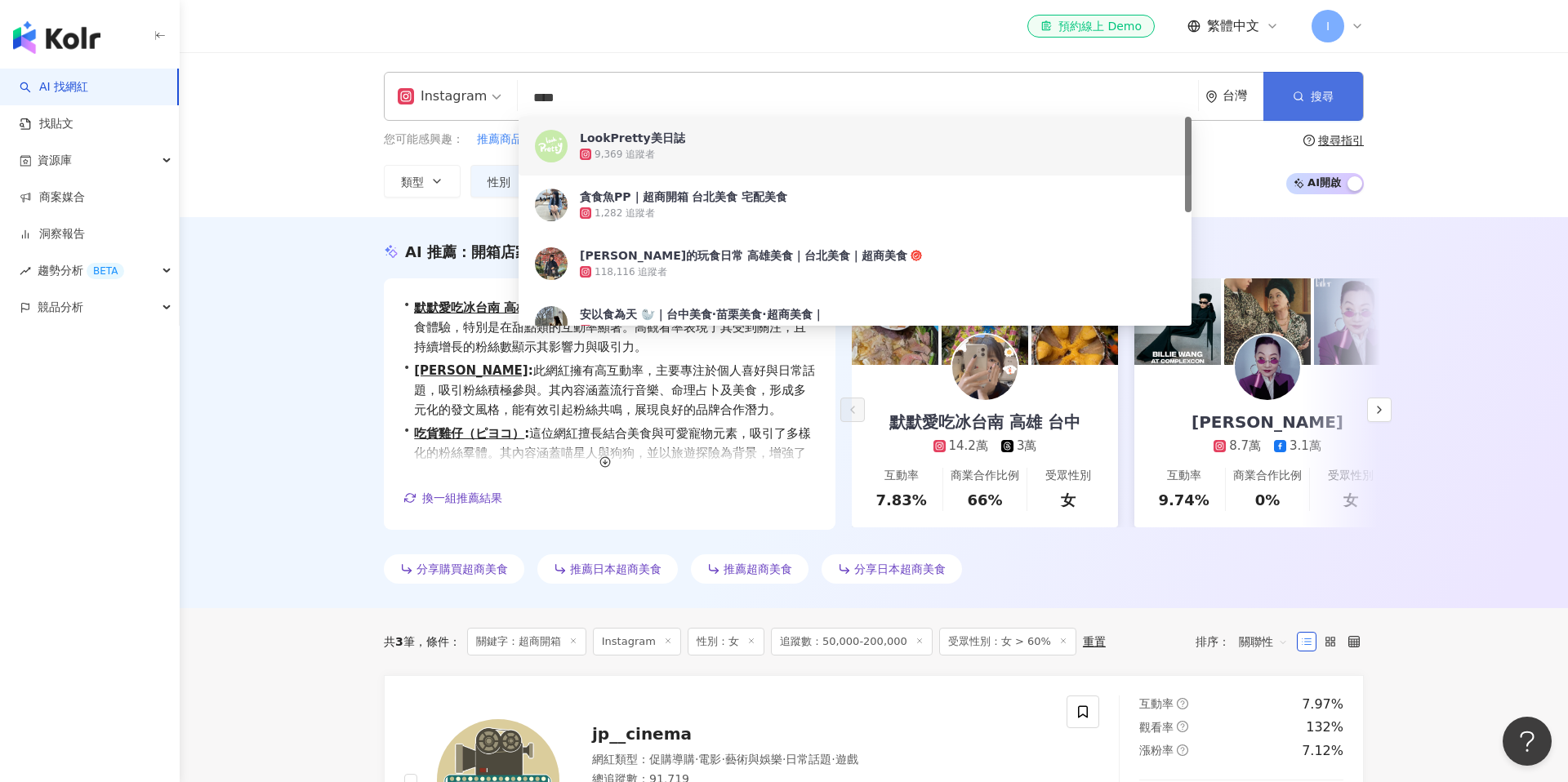
click at [1293, 105] on button "搜尋" at bounding box center [1313, 96] width 100 height 49
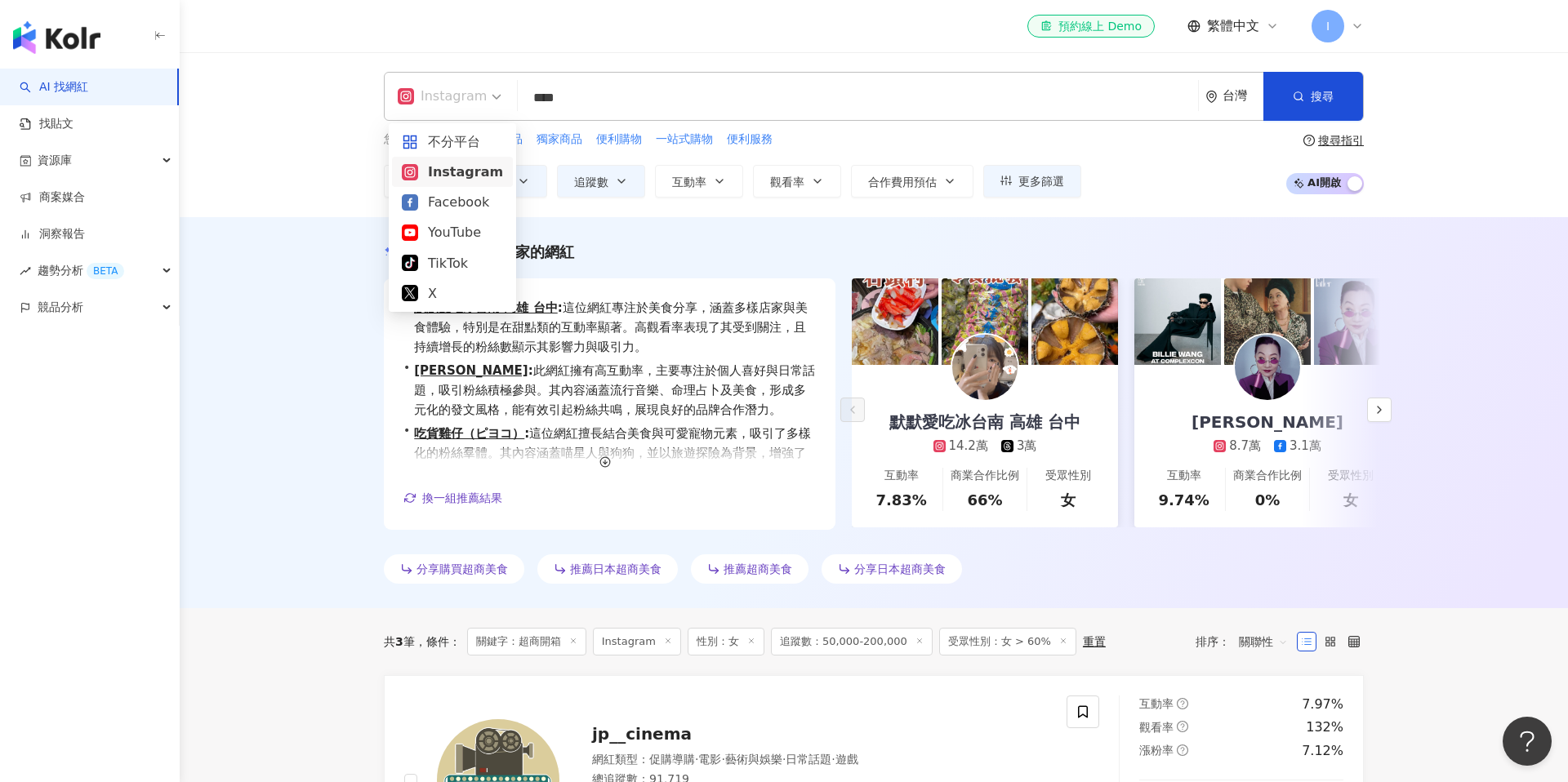
click at [483, 107] on span "Instagram" at bounding box center [449, 96] width 104 height 26
click at [458, 163] on div "Instagram" at bounding box center [452, 172] width 101 height 21
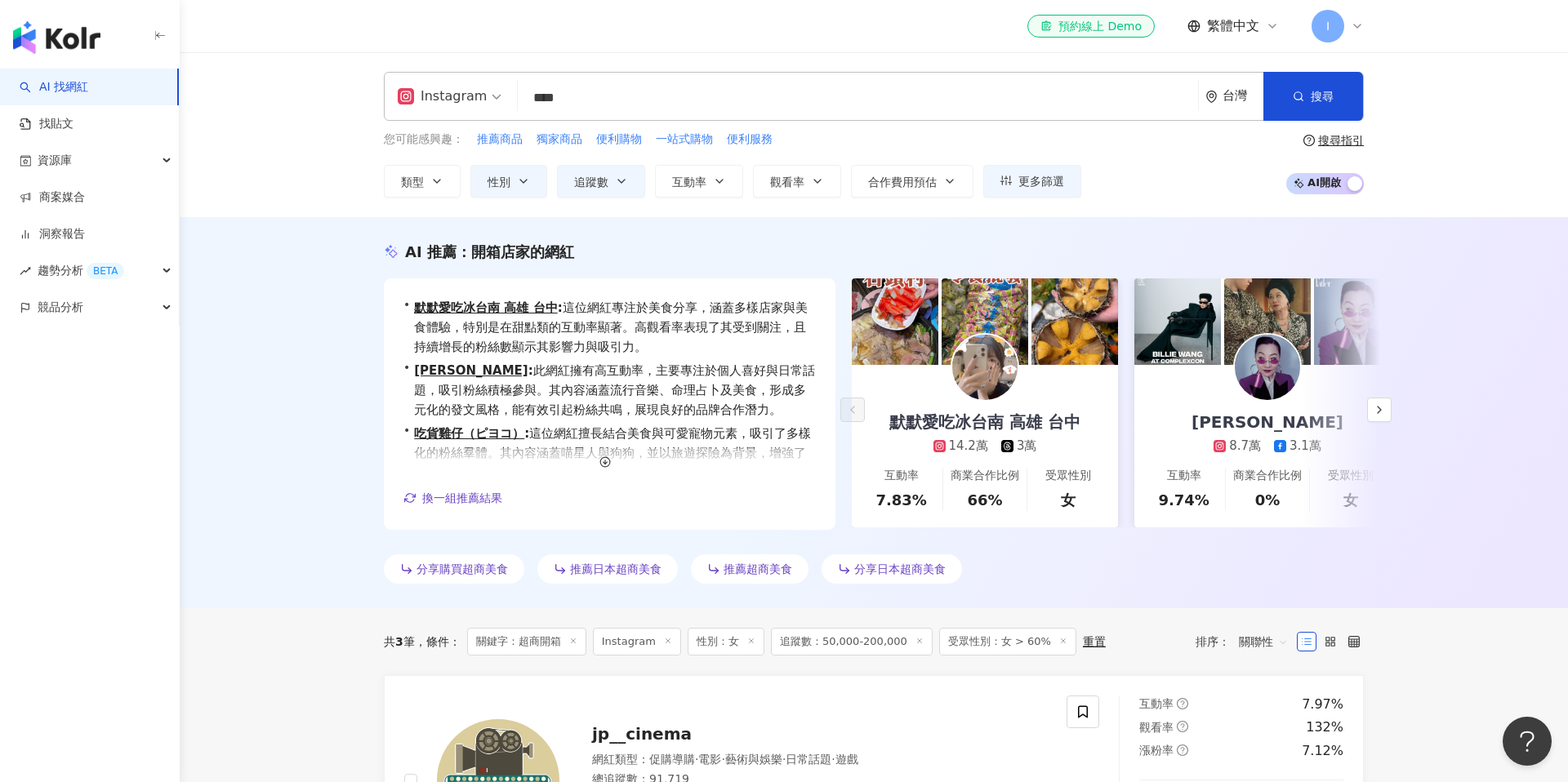
click at [711, 108] on input "****" at bounding box center [858, 97] width 667 height 31
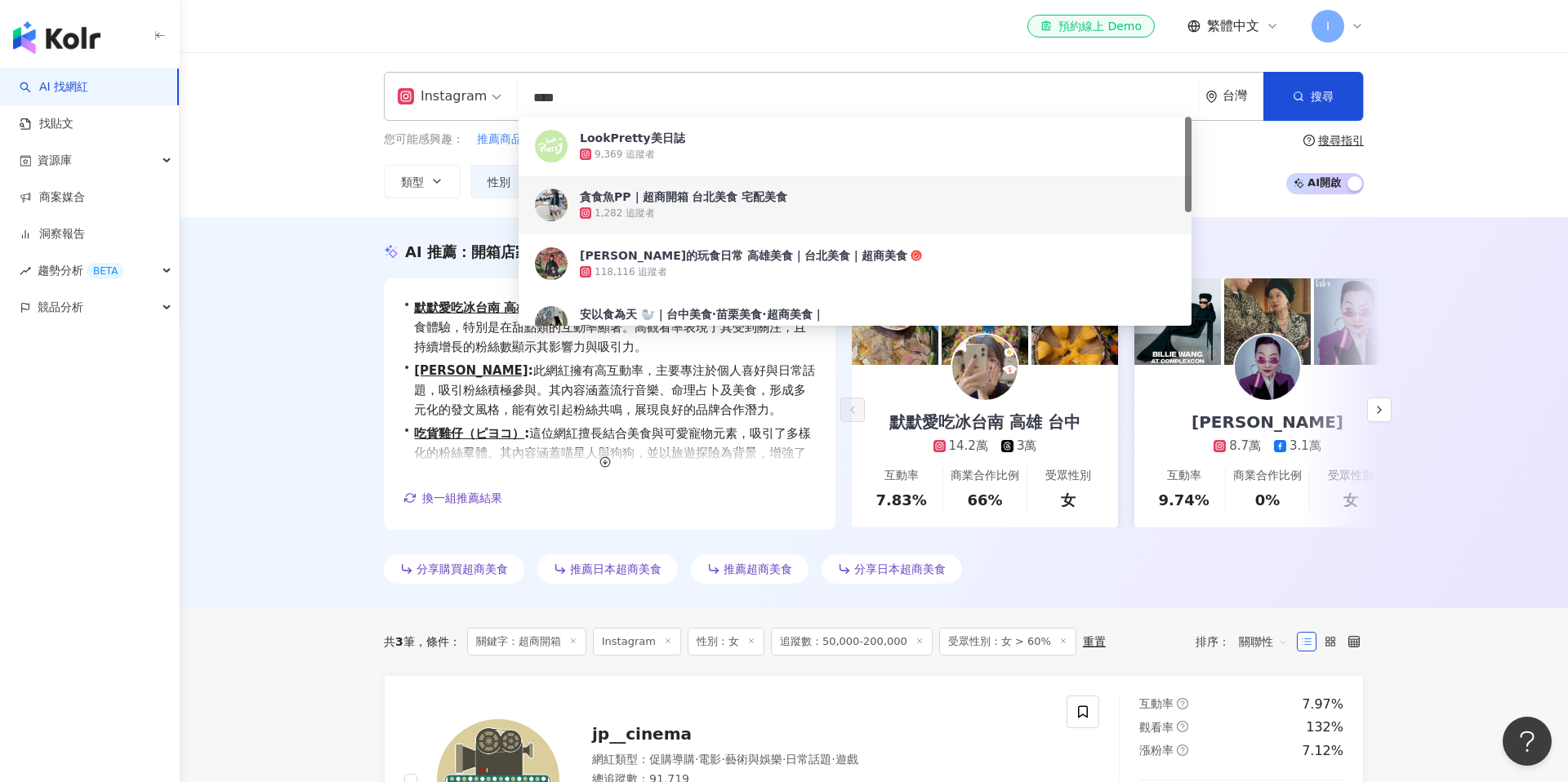
click at [294, 301] on div "AI 推薦 ： 開箱店家的網紅 • 默默愛吃冰台南 高雄 台中 : 這位網紅專注於美食分享，涵蓋多樣店家與美食體驗，特別是在甜點類的互動率顯著。高觀看率表現了…" at bounding box center [873, 412] width 1388 height 391
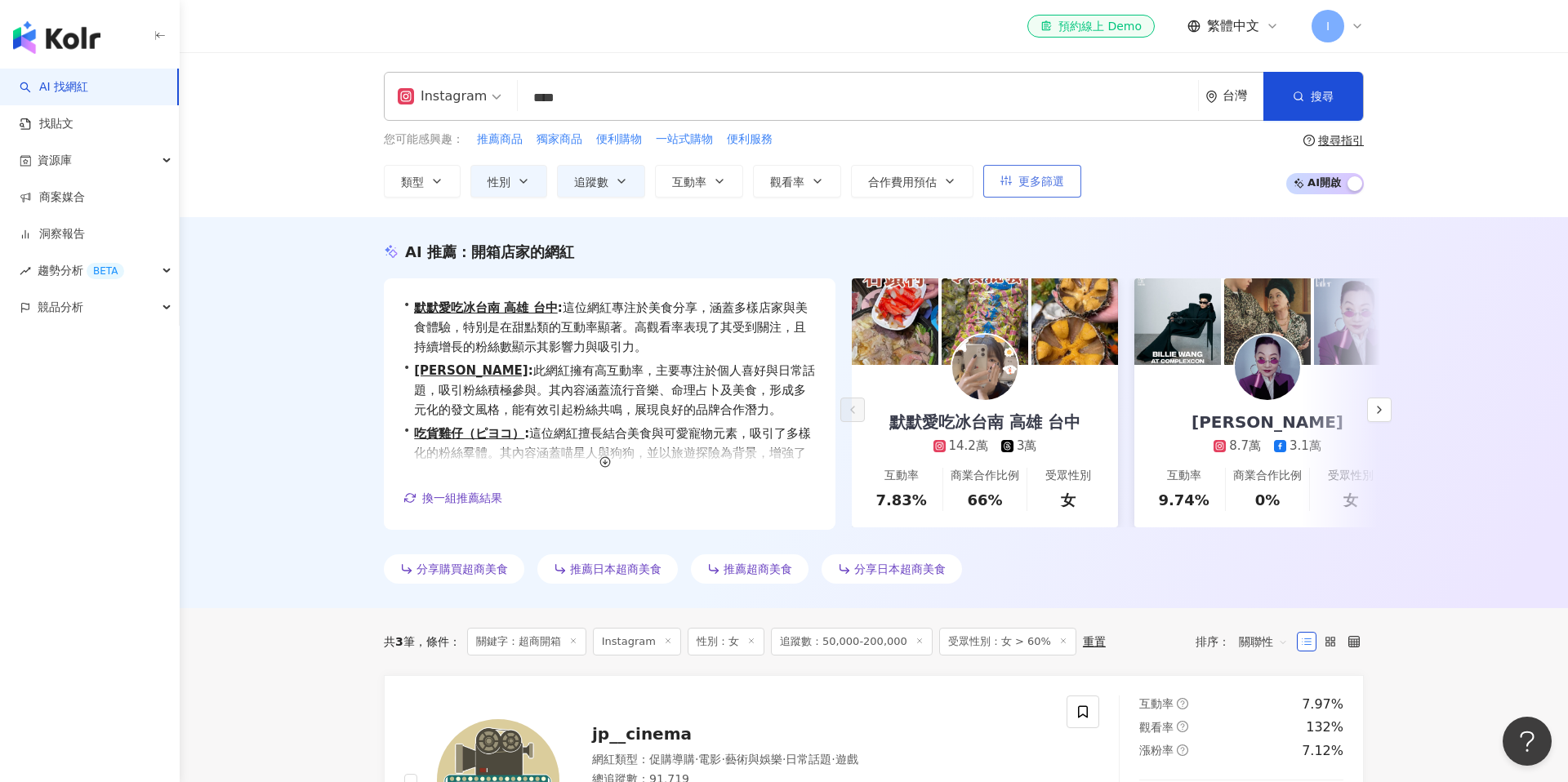
click at [1052, 183] on span "更多篩選" at bounding box center [1041, 181] width 45 height 13
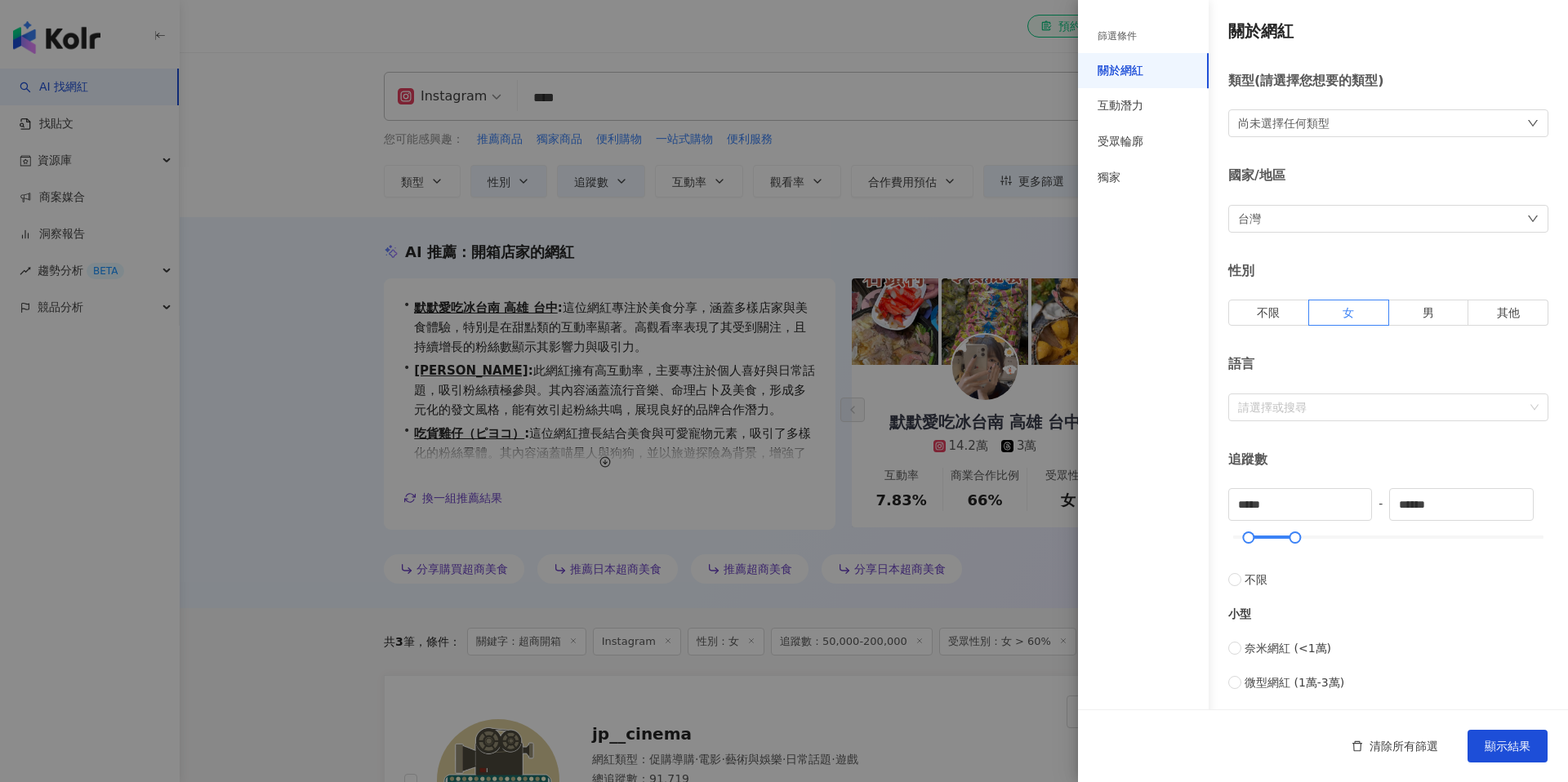
click at [986, 141] on div at bounding box center [784, 391] width 1568 height 782
